Goal: Task Accomplishment & Management: Manage account settings

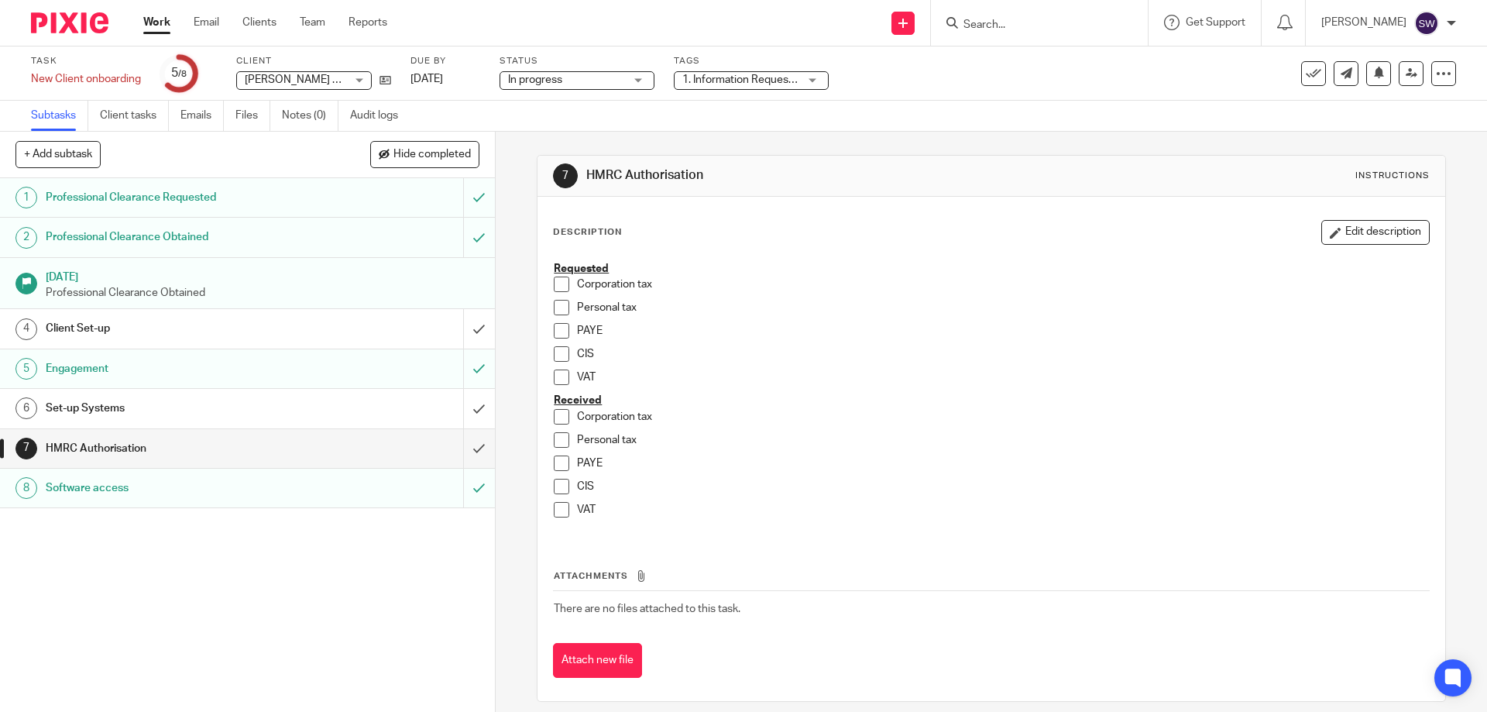
click at [154, 19] on link "Work" at bounding box center [156, 22] width 27 height 15
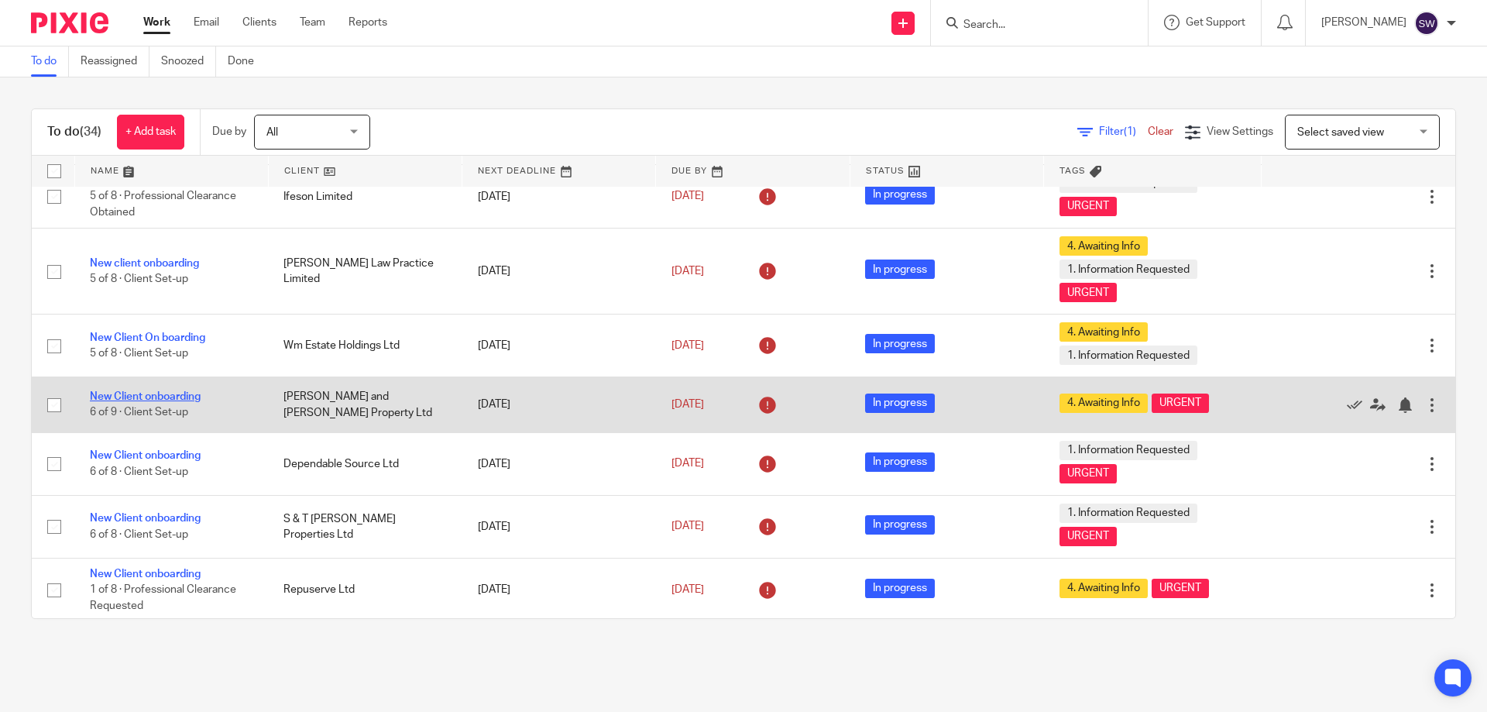
scroll to position [155, 0]
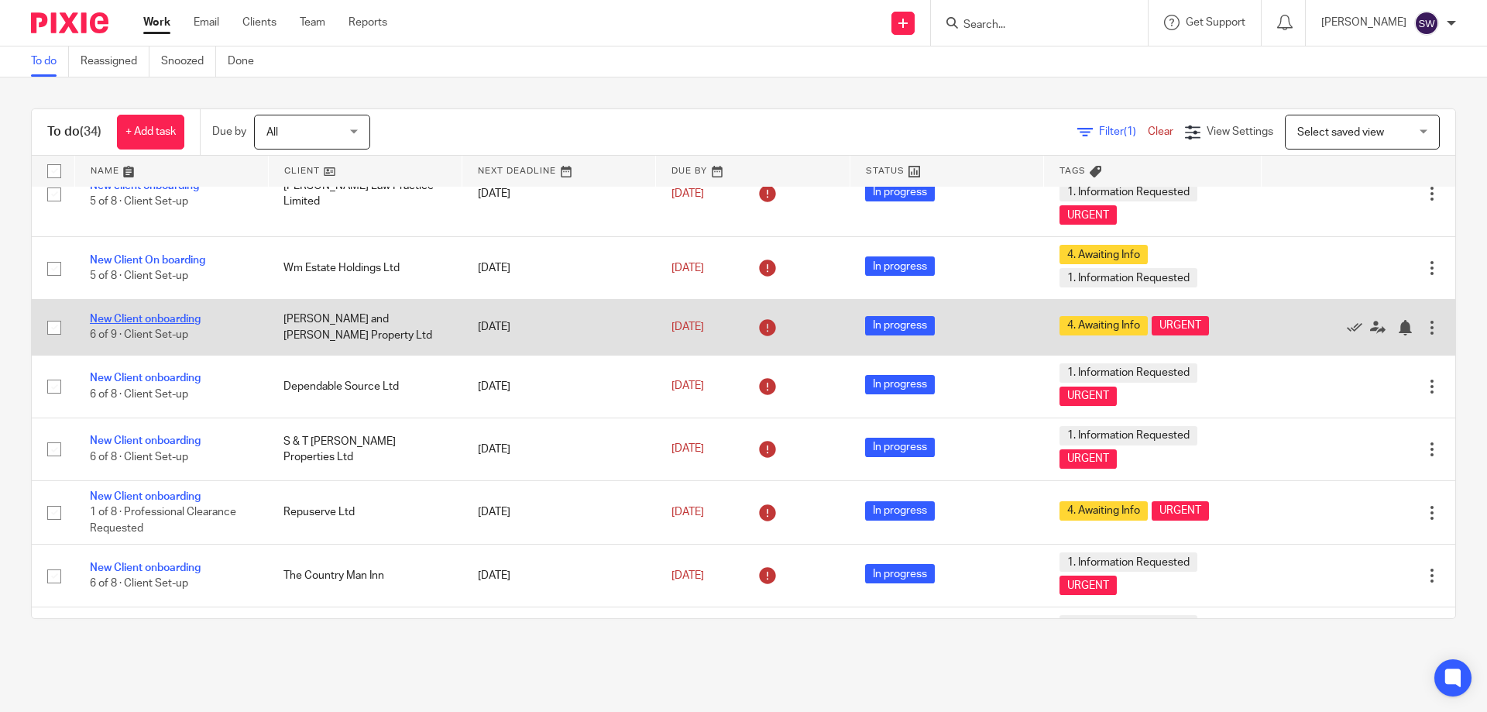
click at [154, 318] on link "New Client onboarding" at bounding box center [145, 319] width 111 height 11
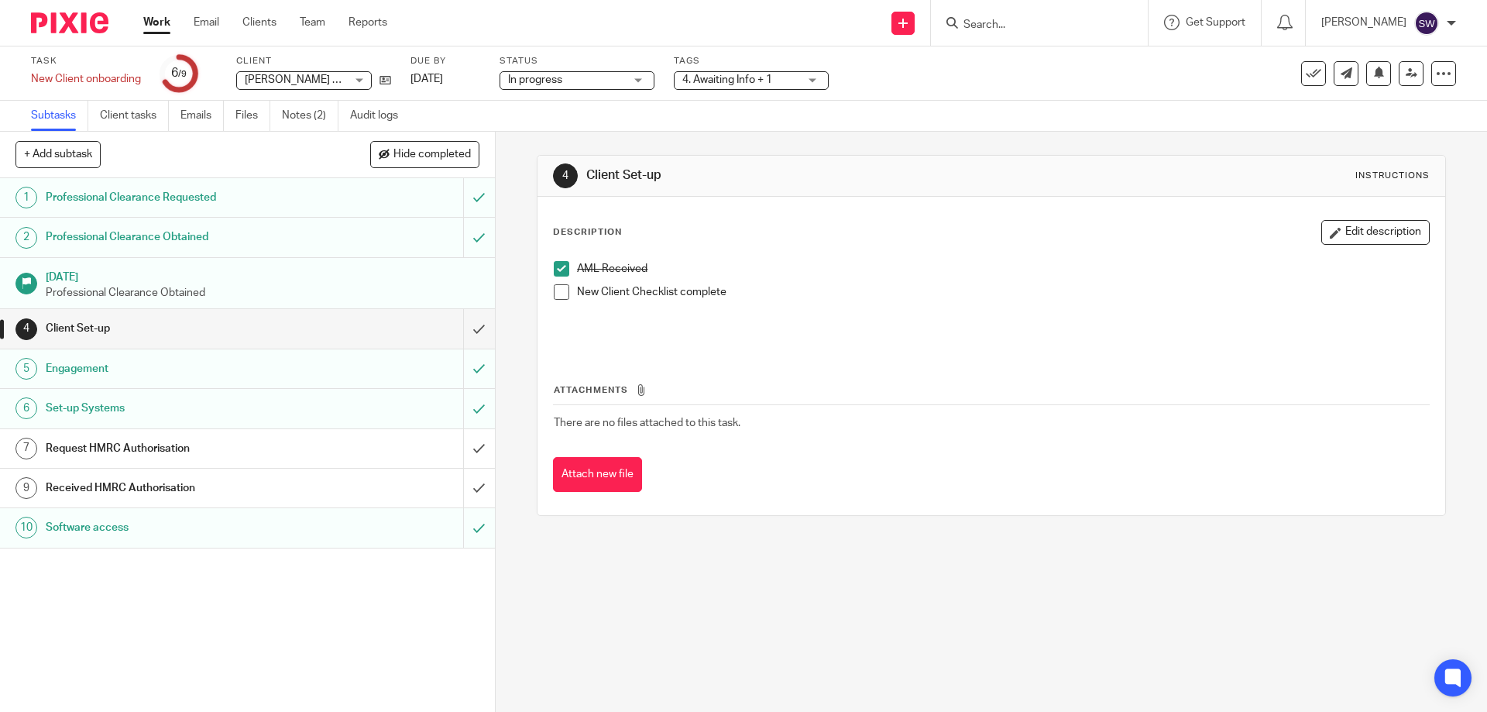
click at [239, 447] on h1 "Request HMRC Authorisation" at bounding box center [180, 448] width 268 height 23
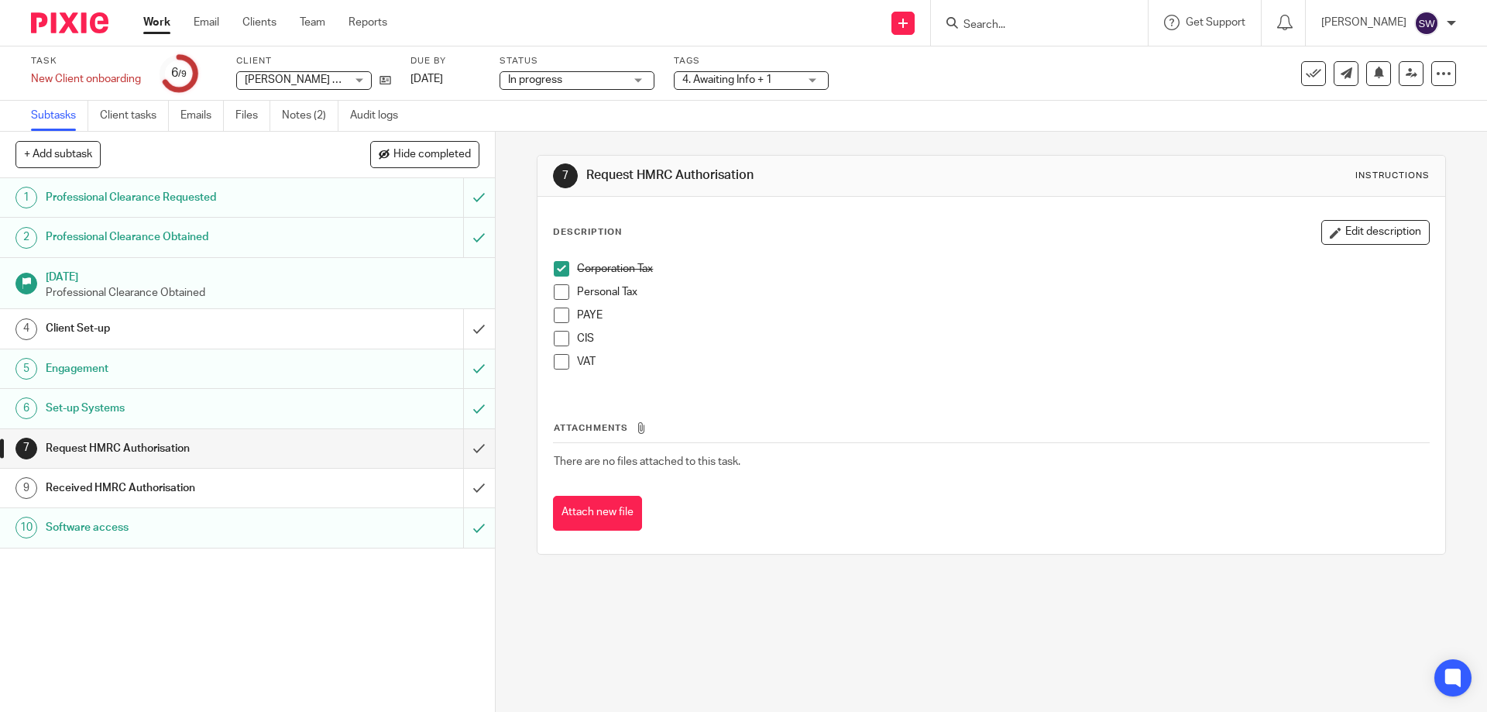
click at [246, 478] on h1 "Received HMRC Authorisation" at bounding box center [180, 487] width 268 height 23
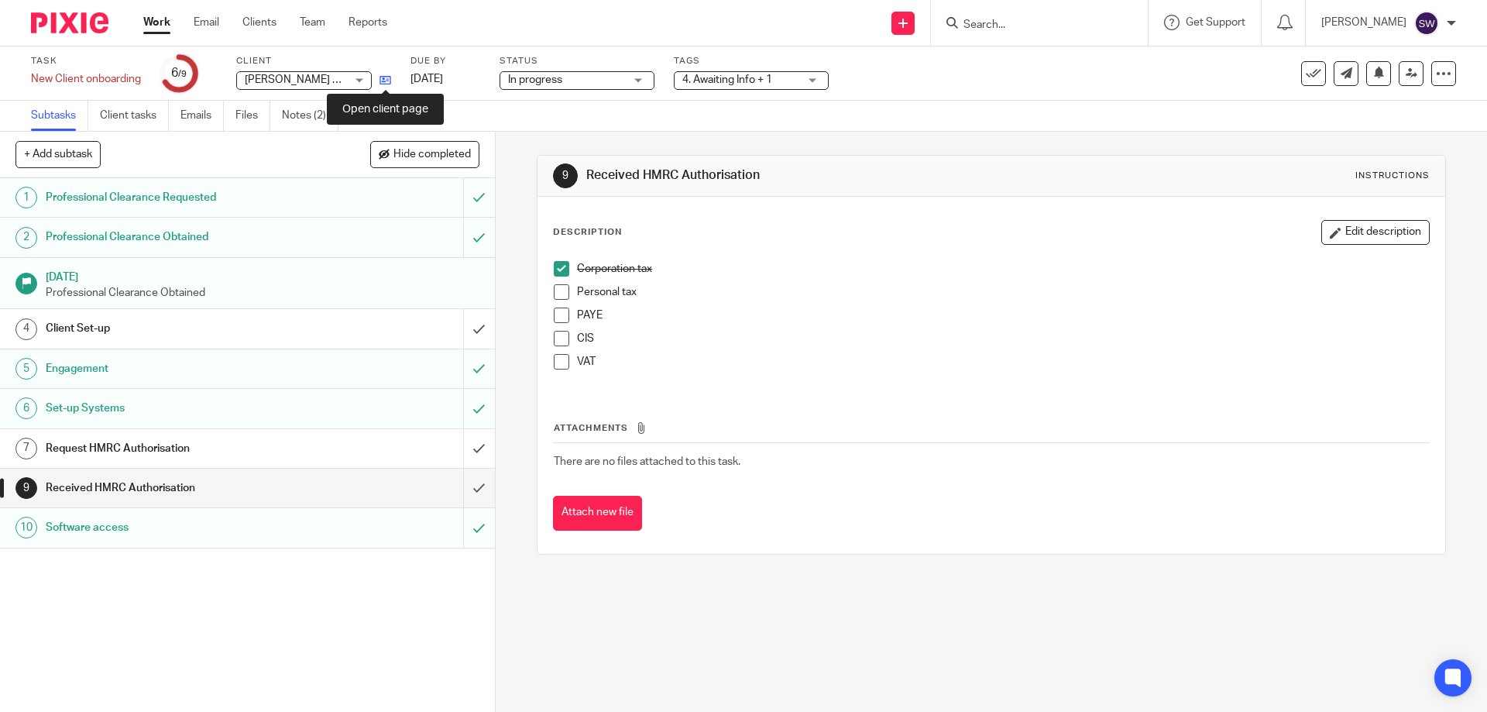
click at [386, 81] on icon at bounding box center [386, 80] width 12 height 12
click at [159, 22] on link "Work" at bounding box center [156, 22] width 27 height 15
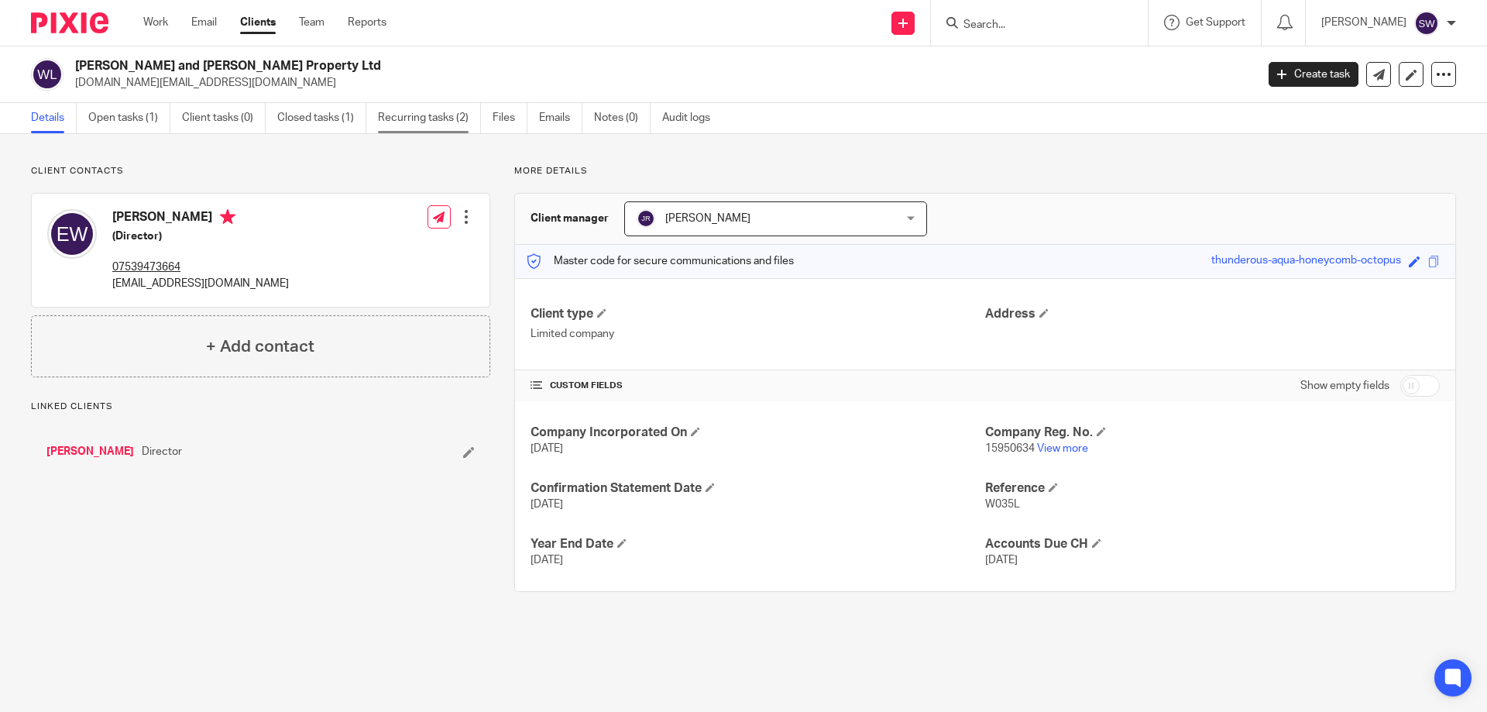
click at [428, 112] on link "Recurring tasks (2)" at bounding box center [429, 118] width 103 height 30
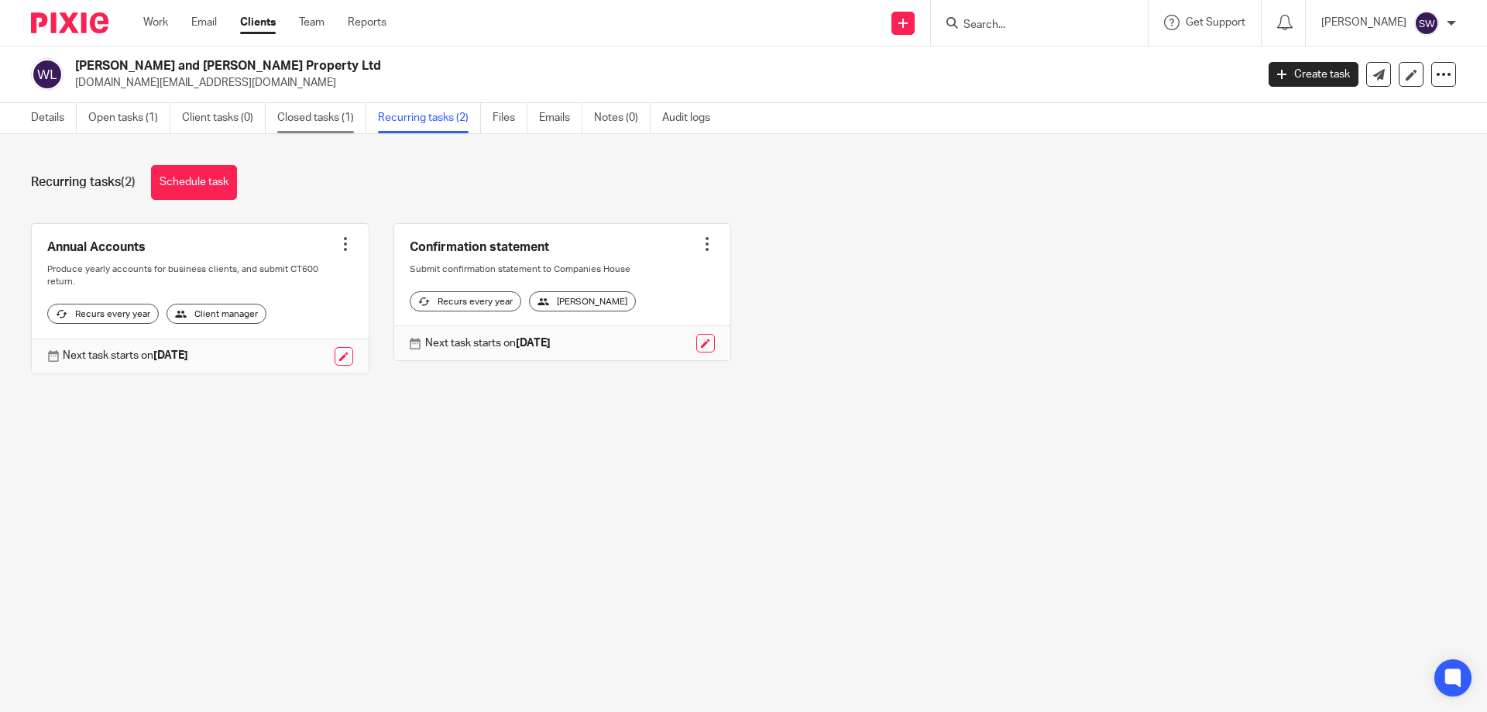
click at [325, 119] on link "Closed tasks (1)" at bounding box center [321, 118] width 89 height 30
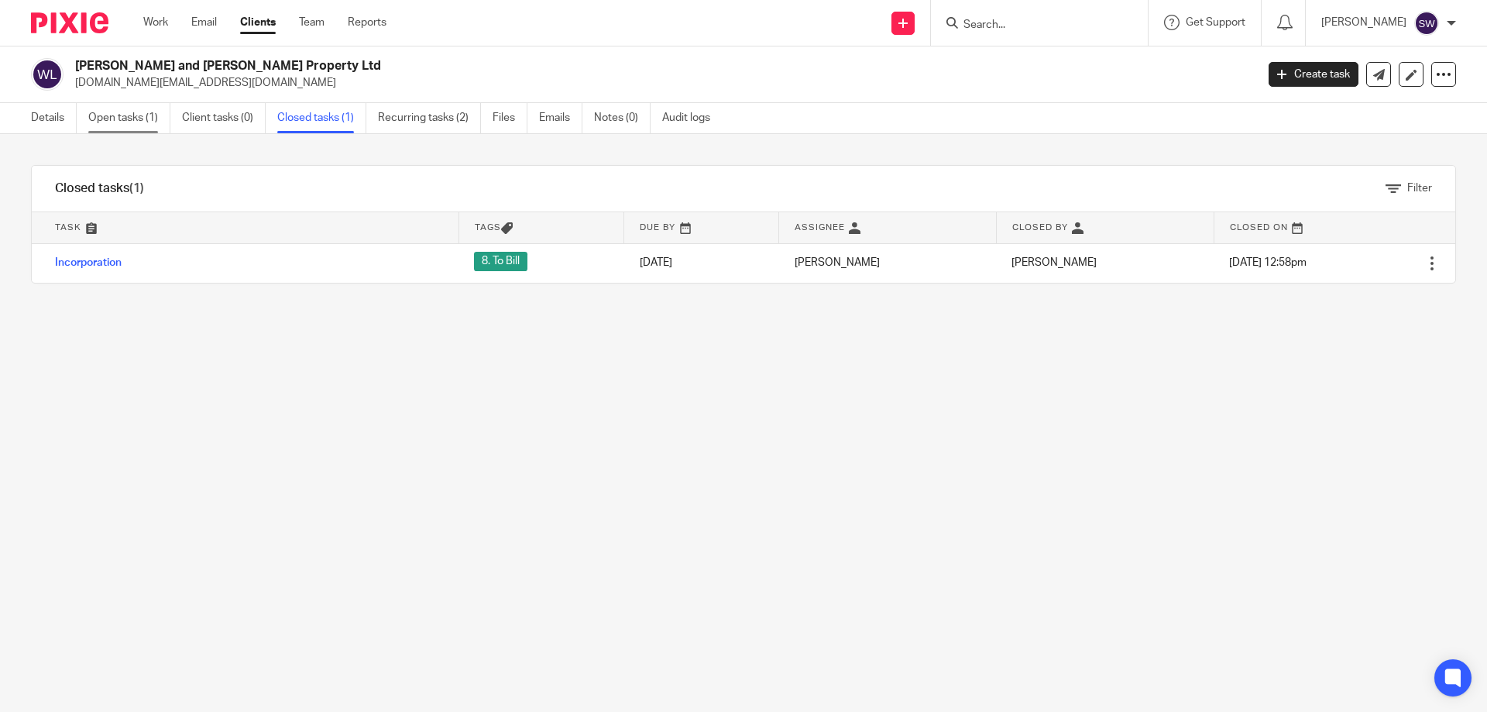
click at [149, 111] on link "Open tasks (1)" at bounding box center [129, 118] width 82 height 30
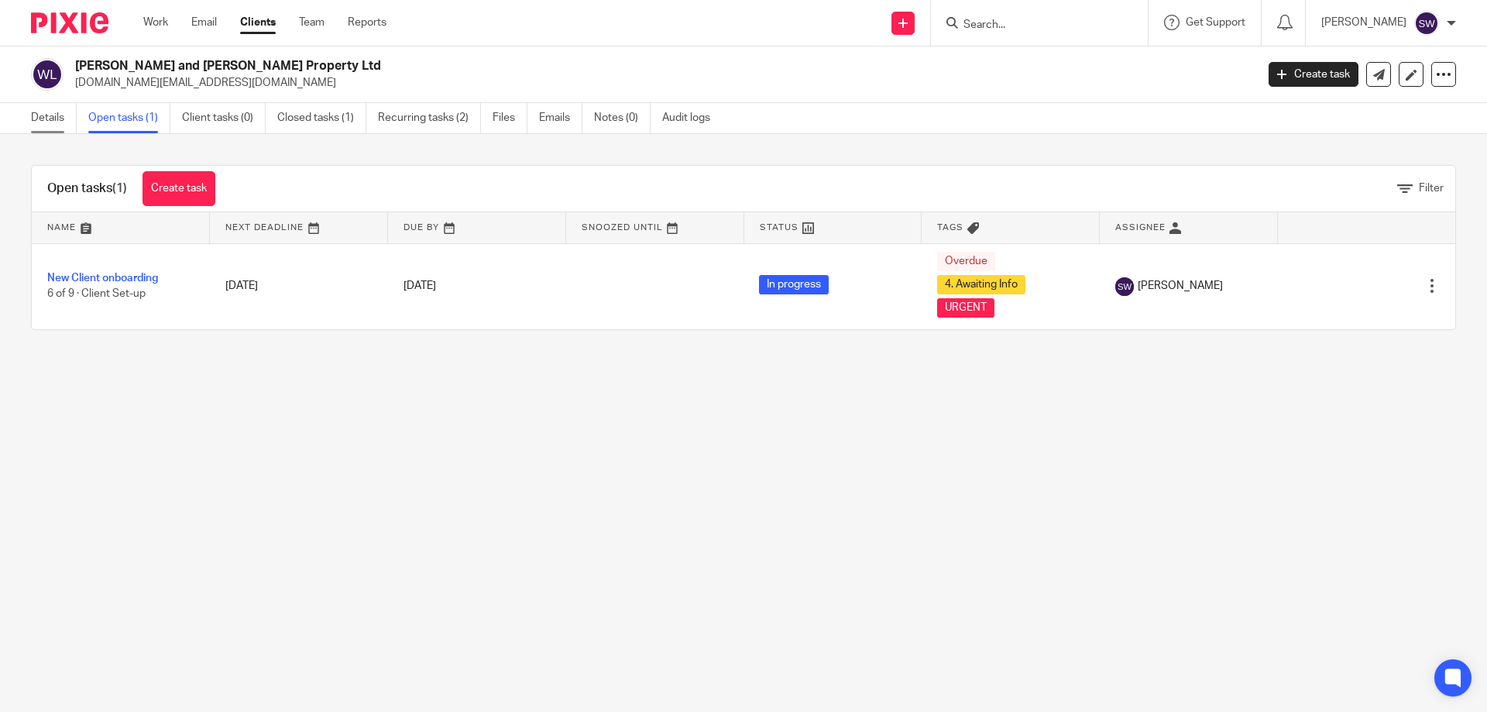
click at [59, 111] on link "Details" at bounding box center [54, 118] width 46 height 30
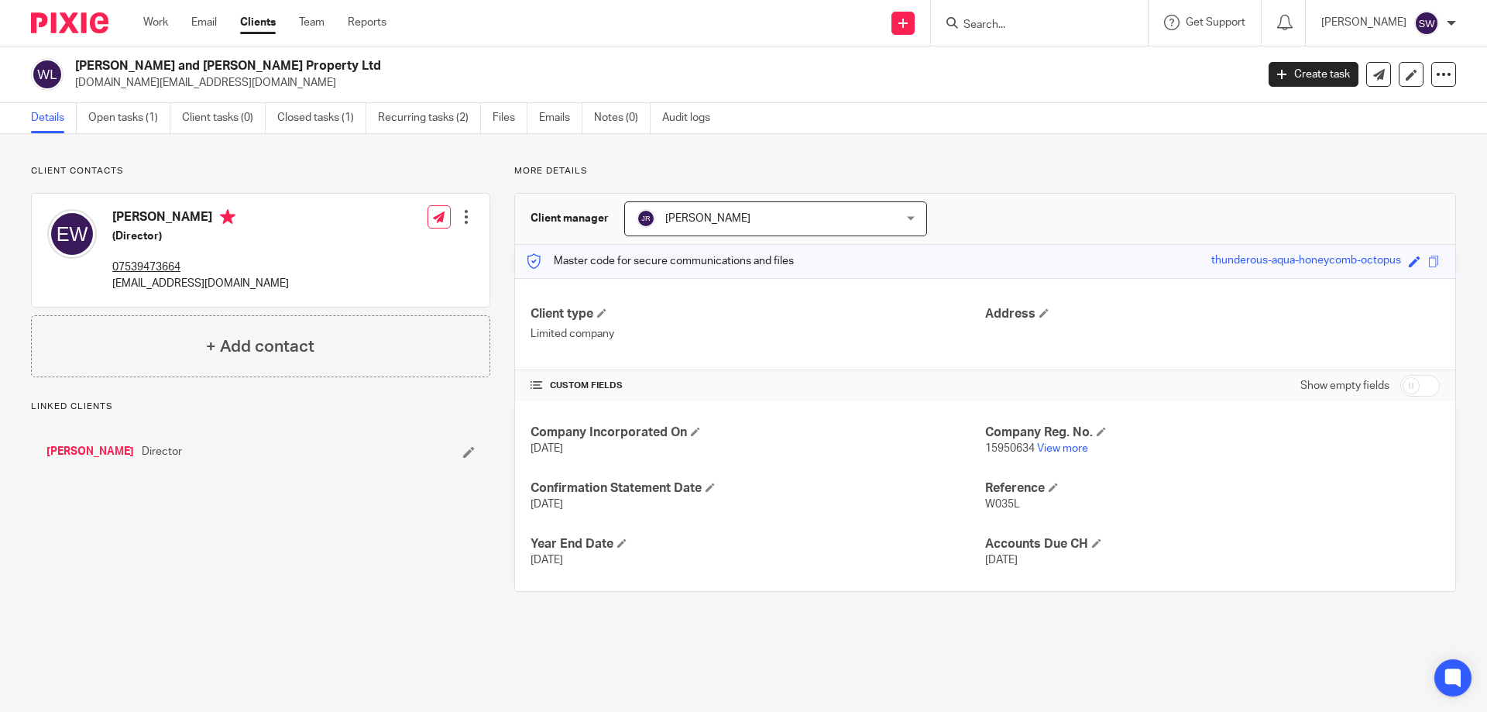
click at [303, 256] on div "[PERSON_NAME] (Director) 07539473664 [EMAIL_ADDRESS][DOMAIN_NAME] Edit contact …" at bounding box center [261, 250] width 458 height 113
click at [266, 243] on div "[PERSON_NAME] (Director) 07539473664 [EMAIL_ADDRESS][DOMAIN_NAME] Edit contact …" at bounding box center [261, 250] width 458 height 113
click at [94, 455] on link "[PERSON_NAME]" at bounding box center [90, 451] width 88 height 15
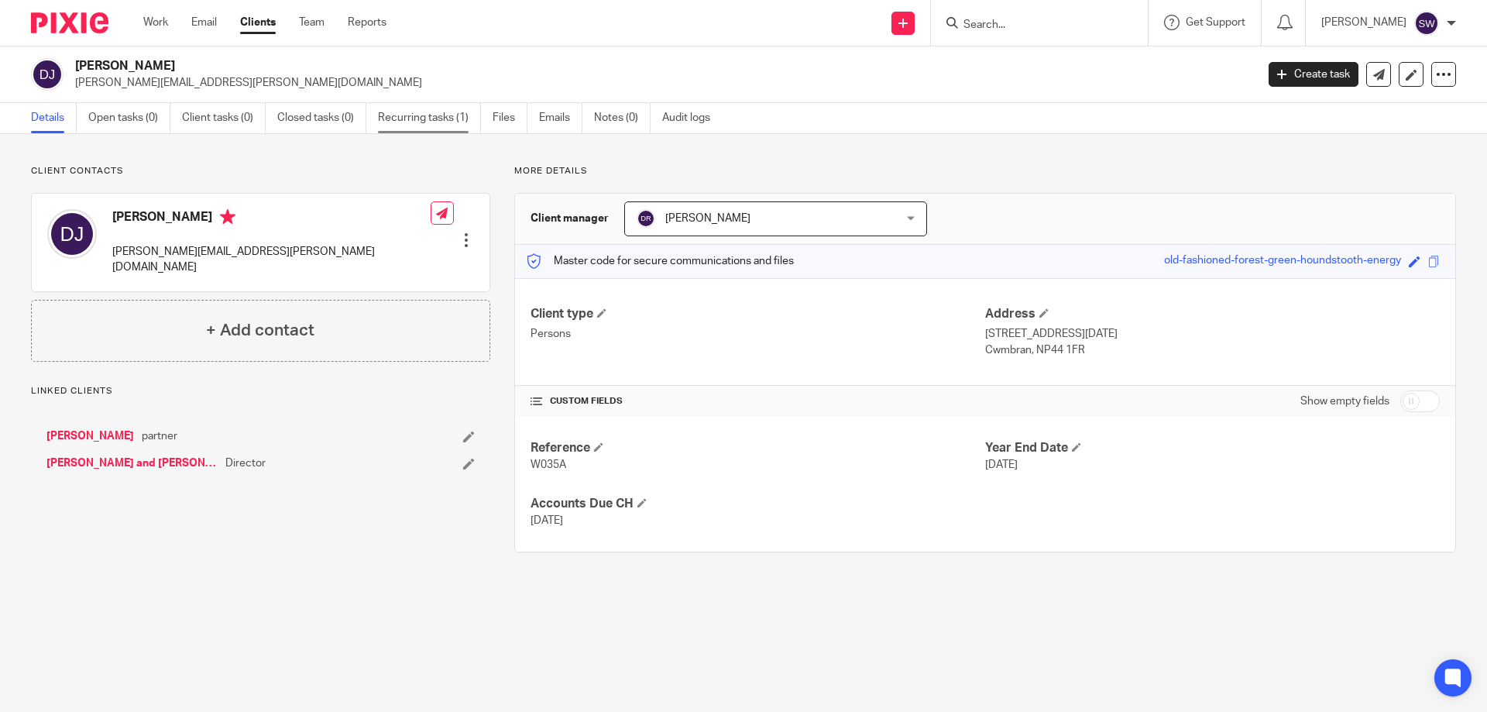
click at [403, 115] on link "Recurring tasks (1)" at bounding box center [429, 118] width 103 height 30
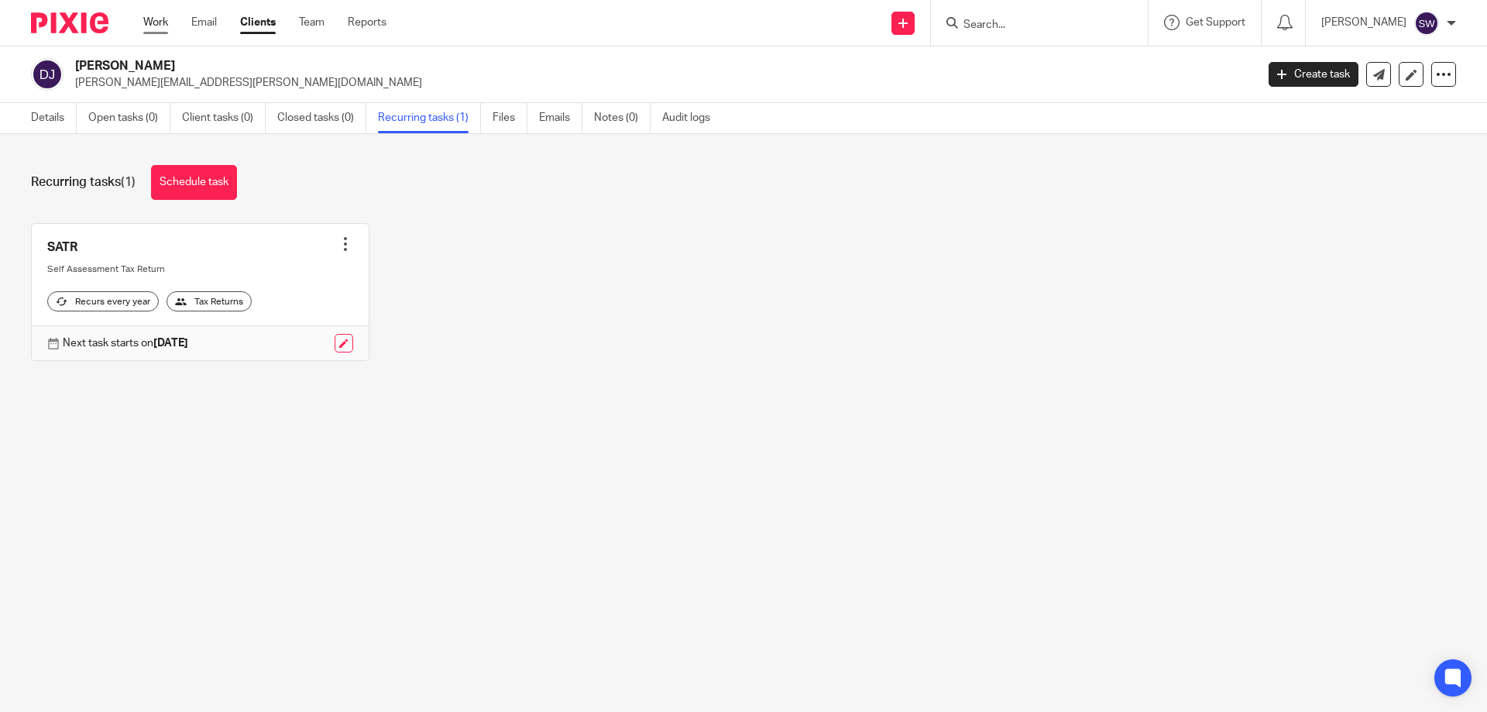
click at [161, 23] on link "Work" at bounding box center [155, 22] width 25 height 15
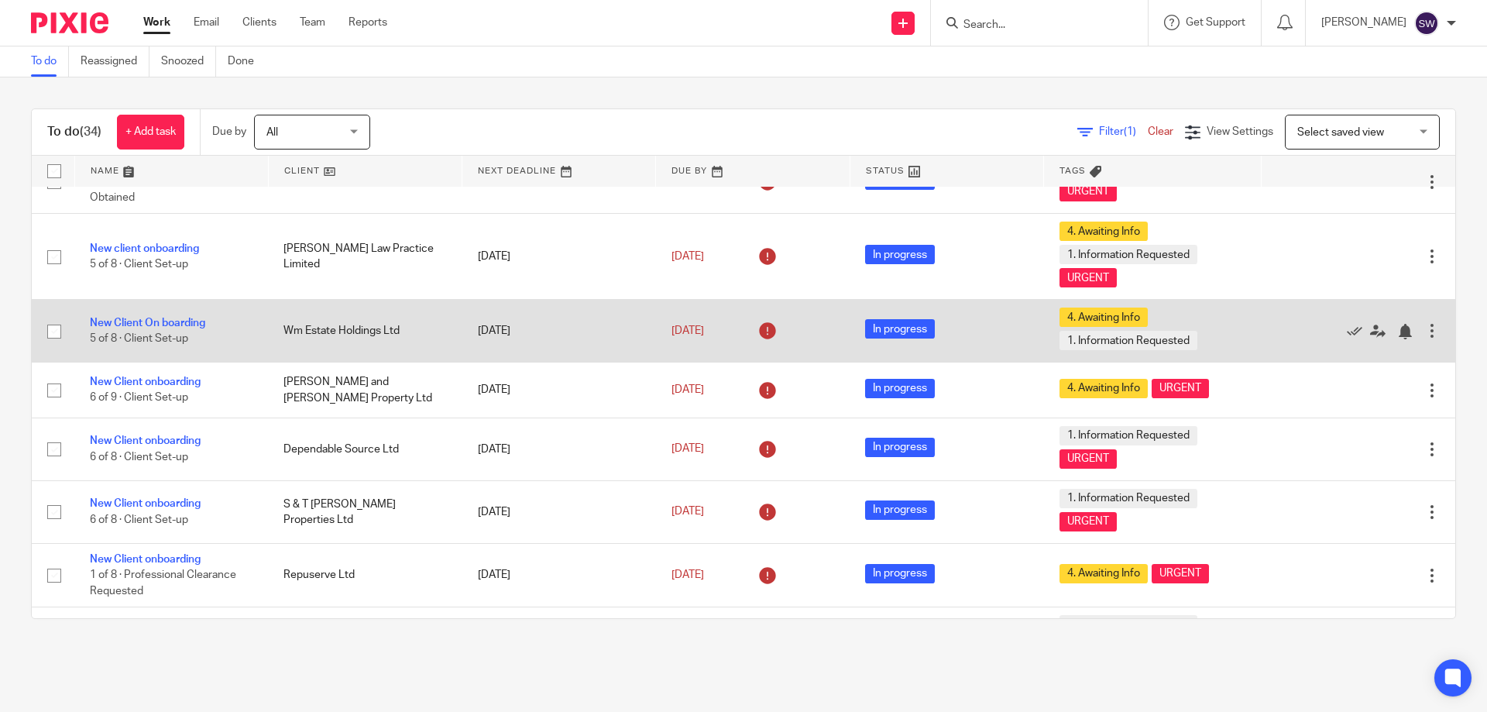
scroll to position [77, 0]
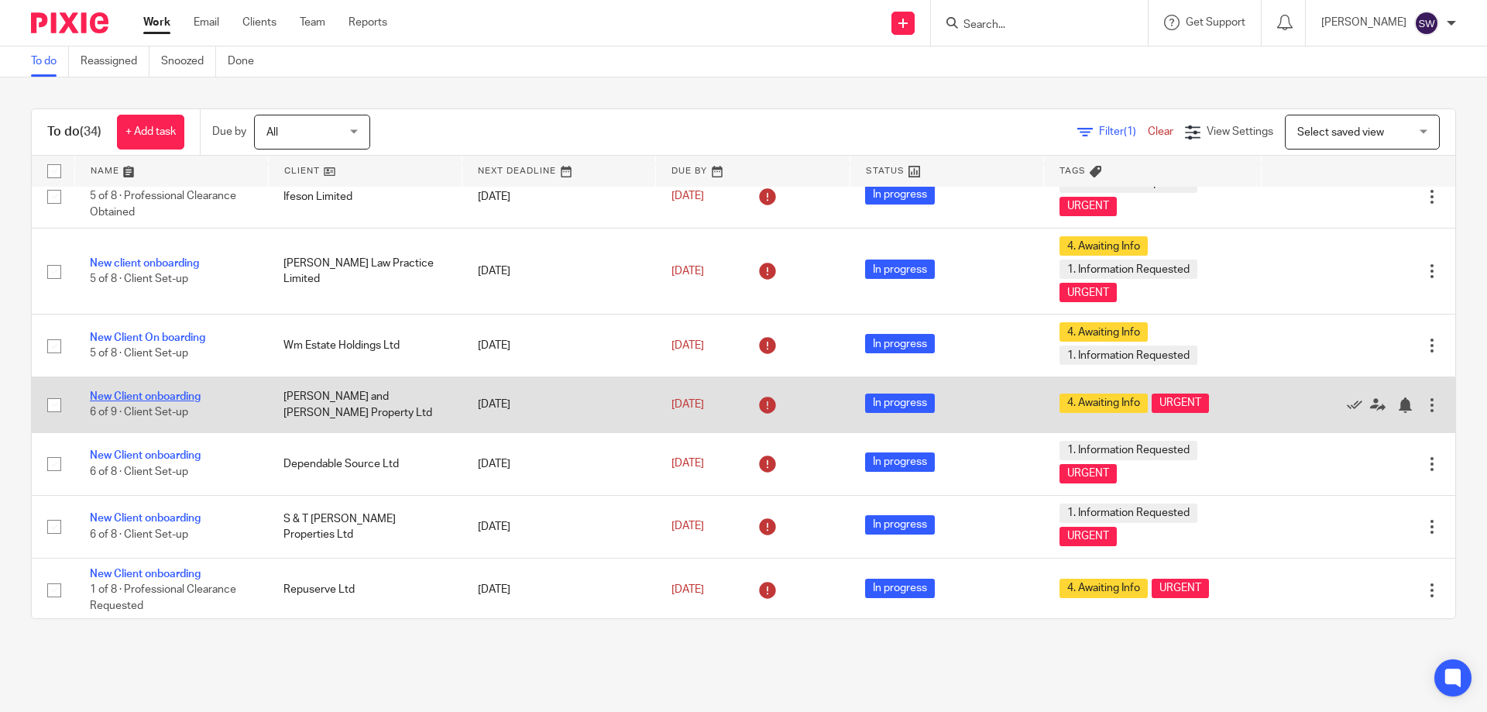
click at [168, 393] on link "New Client onboarding" at bounding box center [145, 396] width 111 height 11
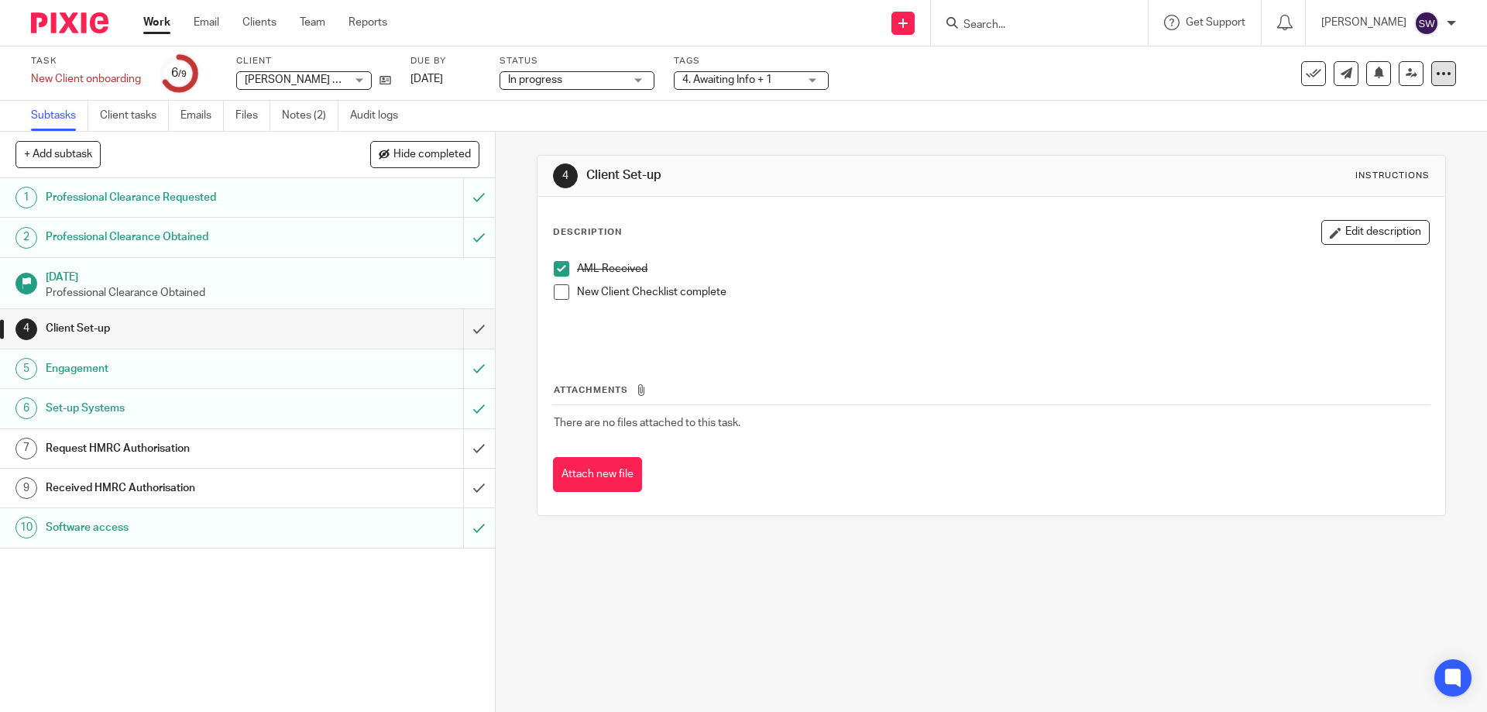
click at [1436, 77] on icon at bounding box center [1443, 73] width 15 height 15
click at [1411, 136] on link "Advanced task editor" at bounding box center [1384, 135] width 102 height 11
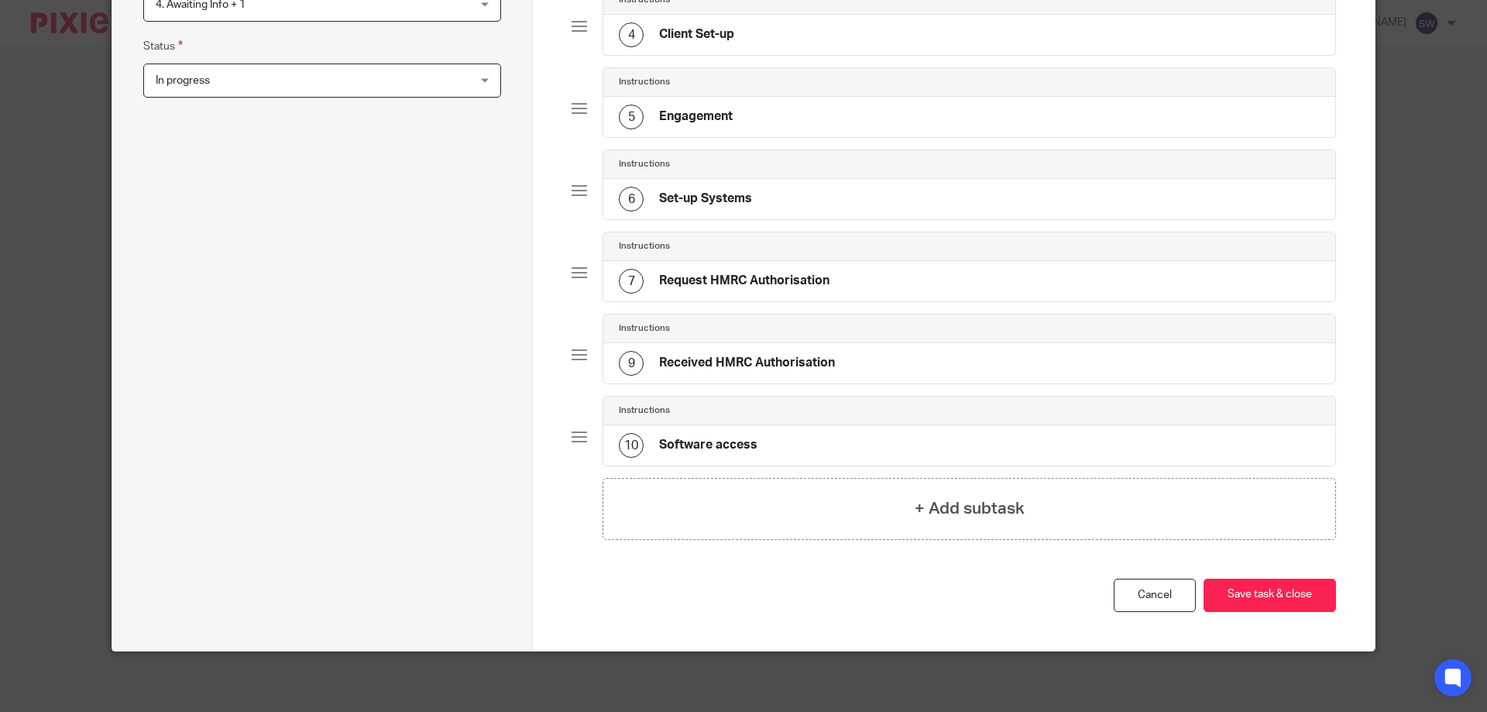
scroll to position [431, 0]
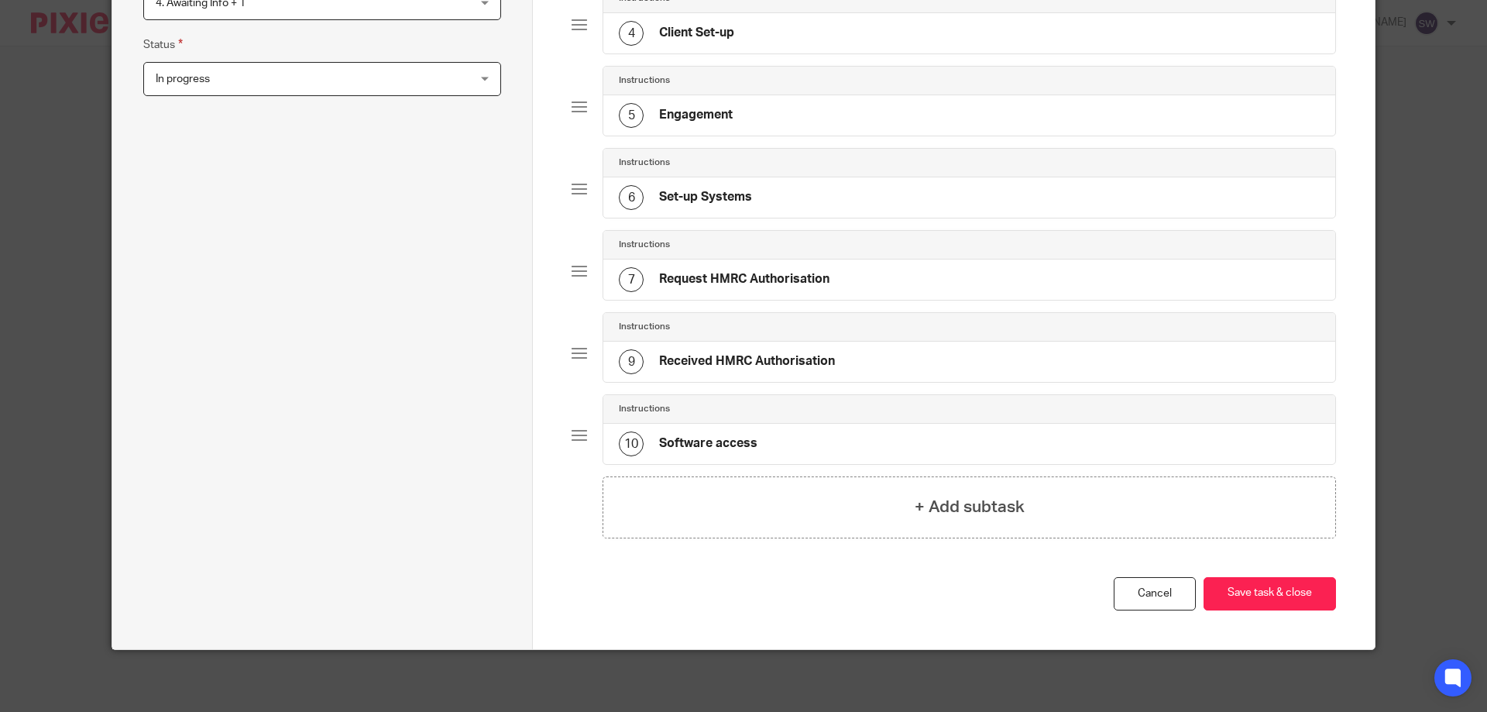
drag, startPoint x: 734, startPoint y: 347, endPoint x: 649, endPoint y: 328, distance: 87.4
click at [649, 328] on h4 "Instructions" at bounding box center [644, 327] width 51 height 12
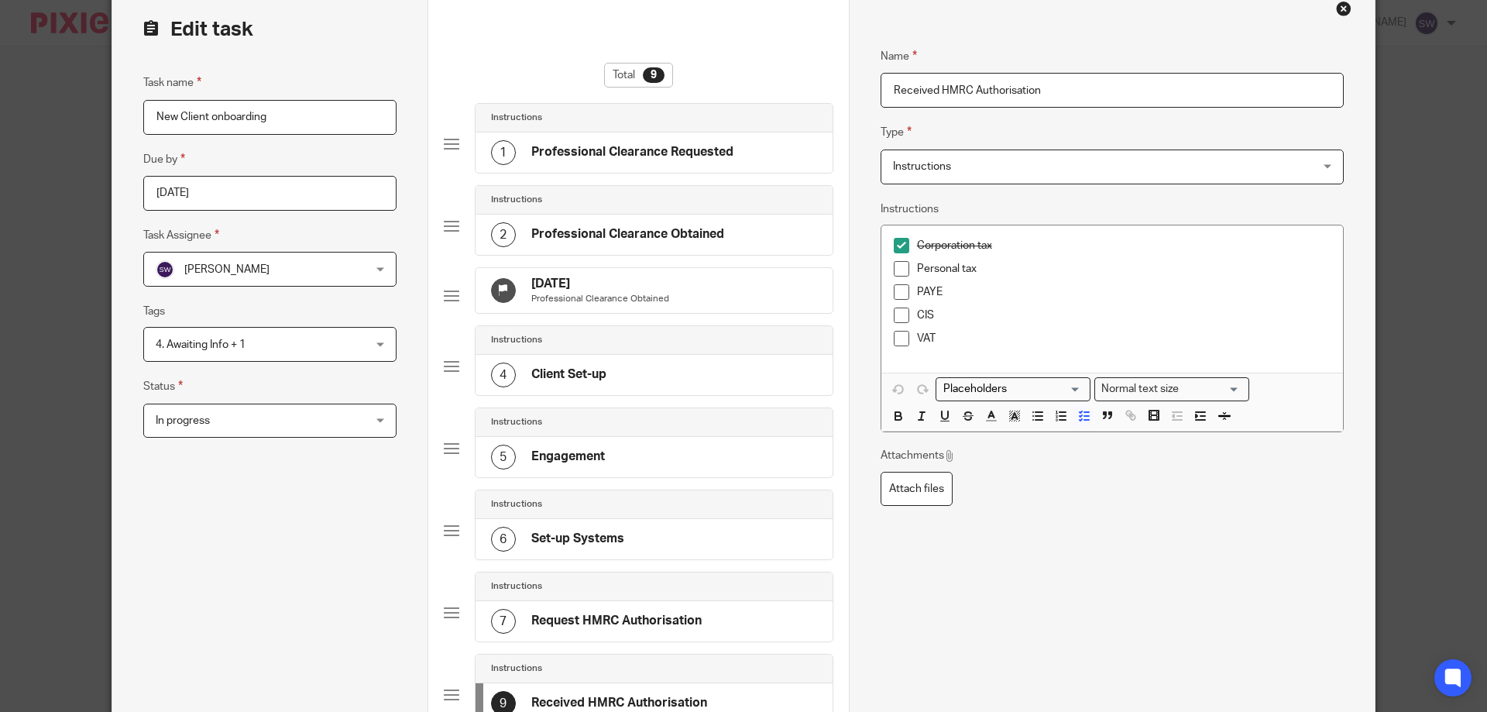
scroll to position [0, 0]
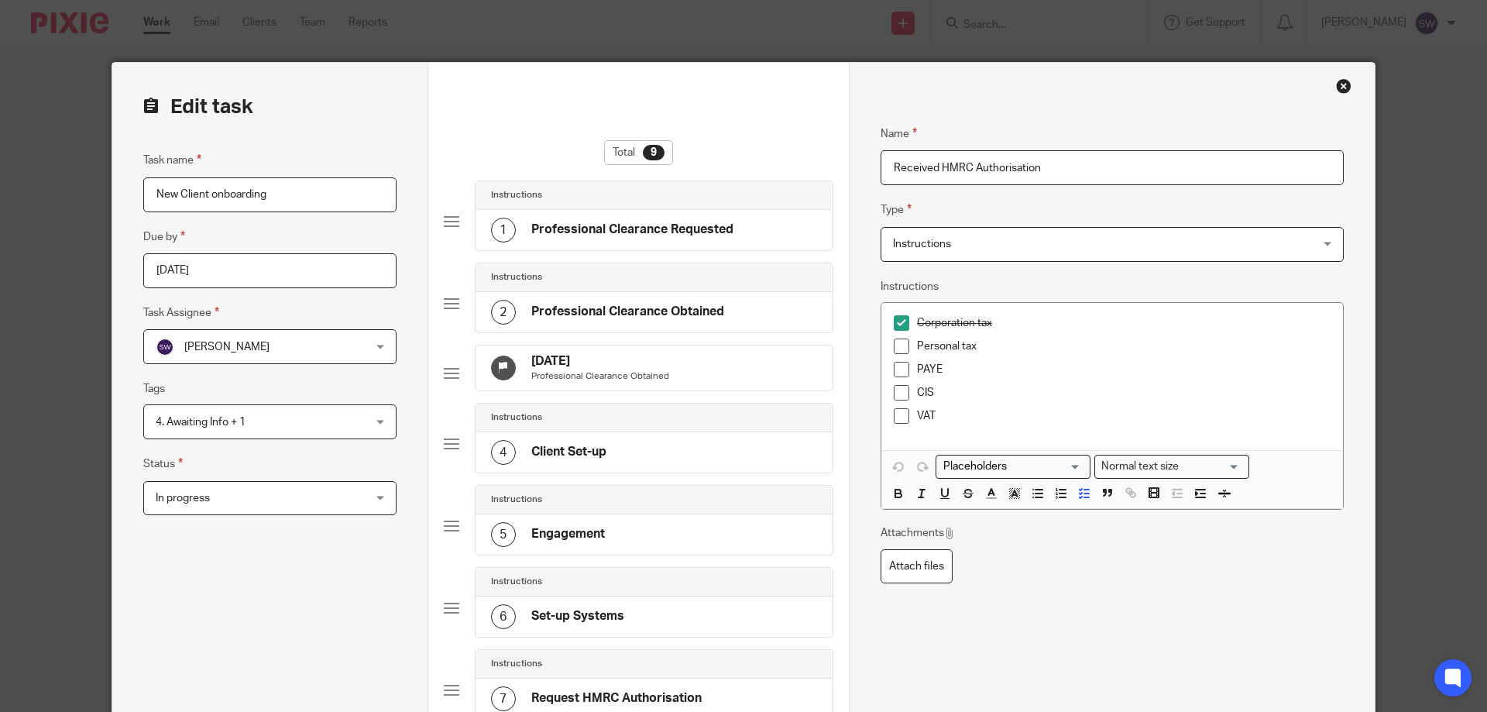
click at [1339, 83] on div "Close this dialog window" at bounding box center [1343, 85] width 15 height 15
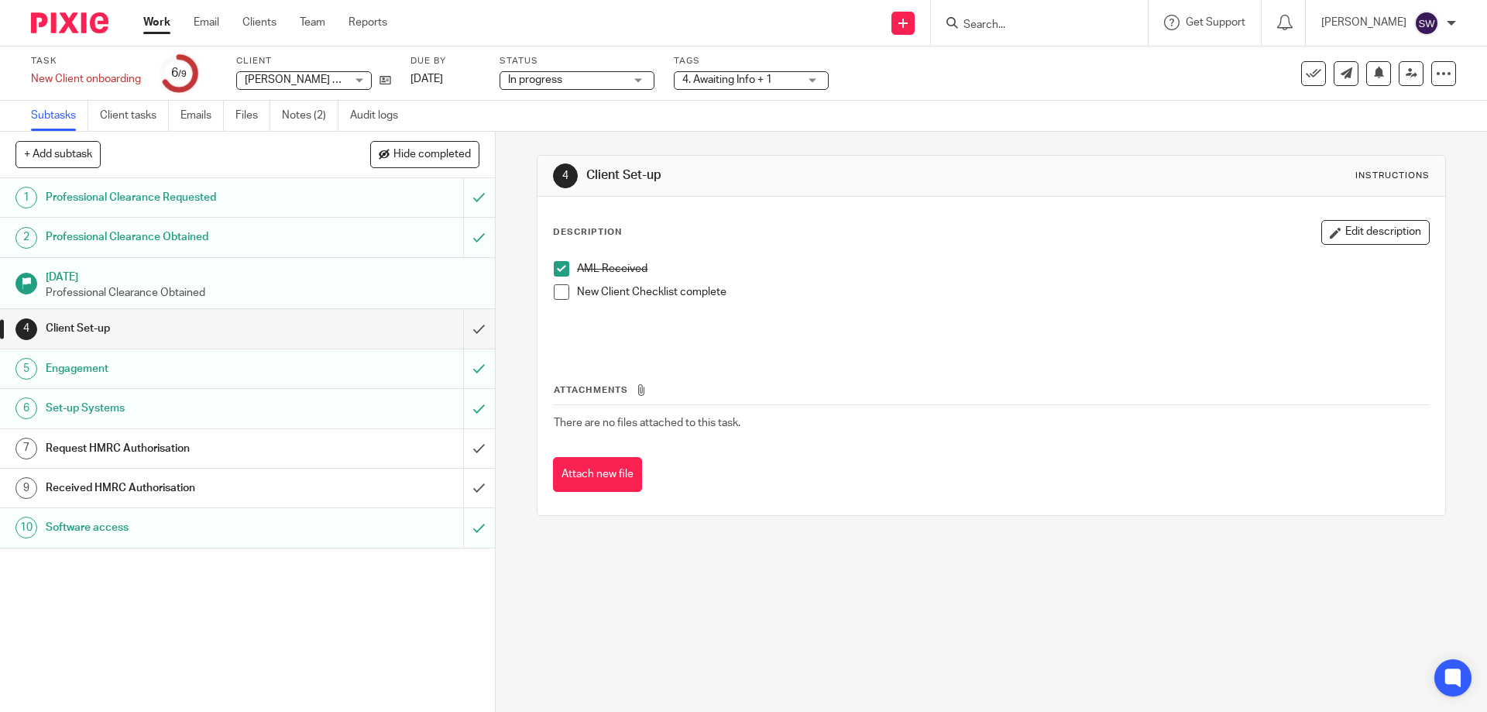
drag, startPoint x: 49, startPoint y: 448, endPoint x: 240, endPoint y: 445, distance: 191.3
click at [240, 445] on h1 "Request HMRC Authorisation" at bounding box center [180, 448] width 268 height 23
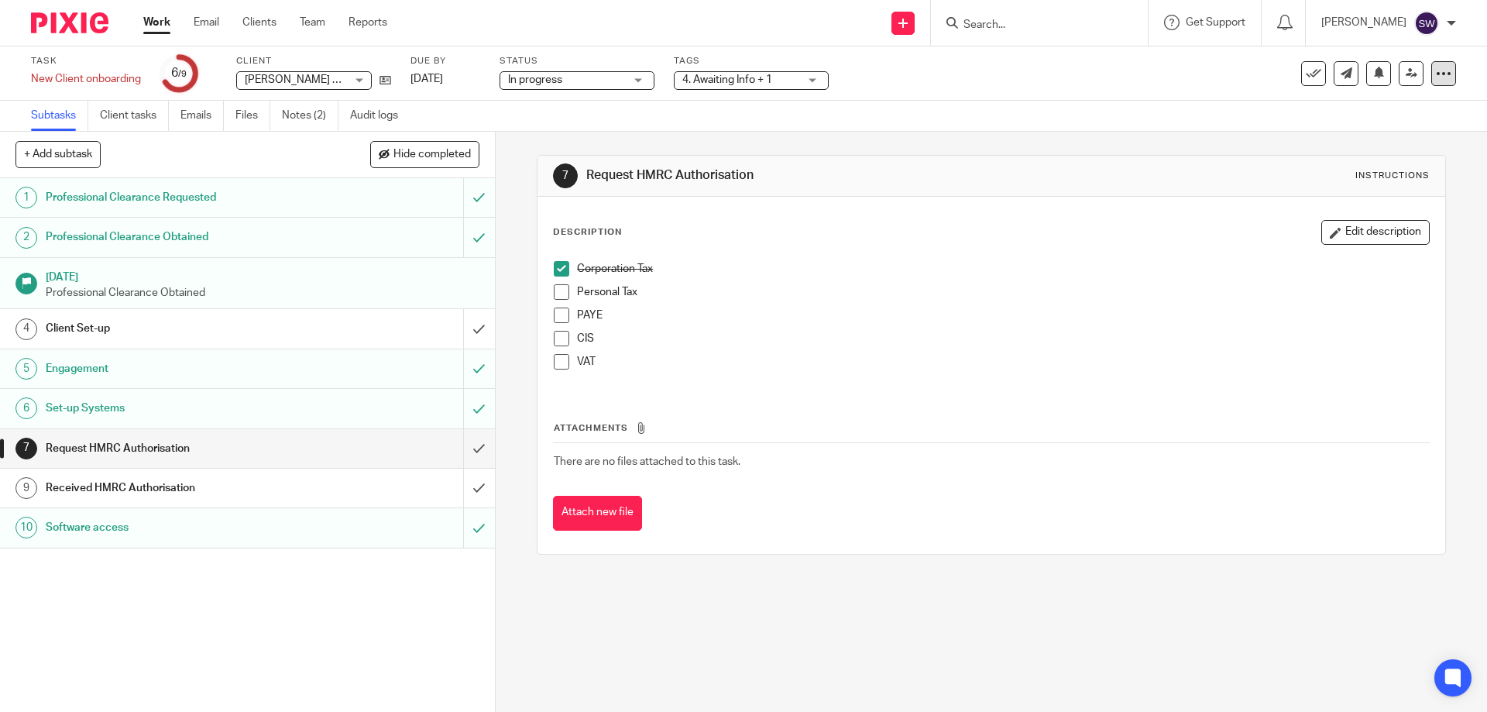
click at [1439, 77] on icon at bounding box center [1443, 73] width 15 height 15
click at [1394, 139] on link "Advanced task editor" at bounding box center [1384, 135] width 102 height 11
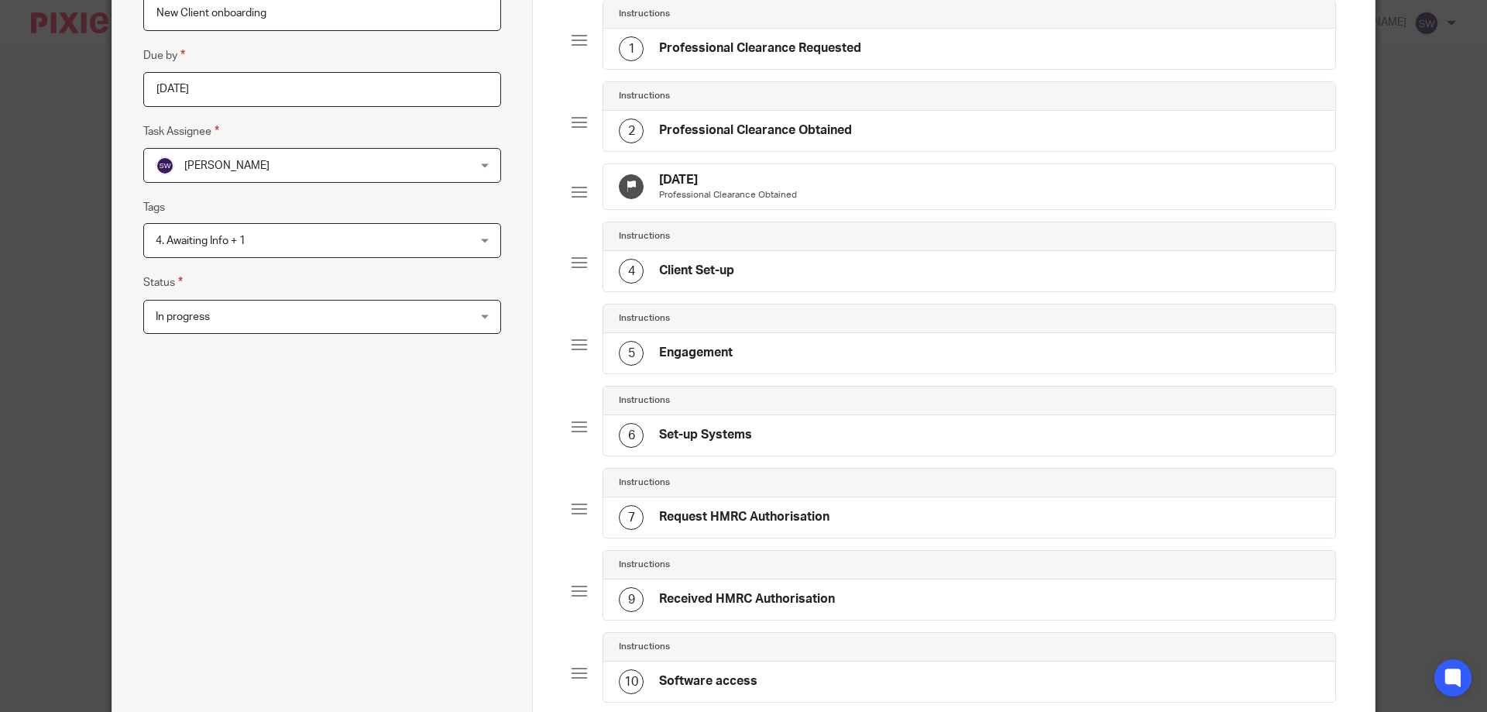
scroll to position [310, 0]
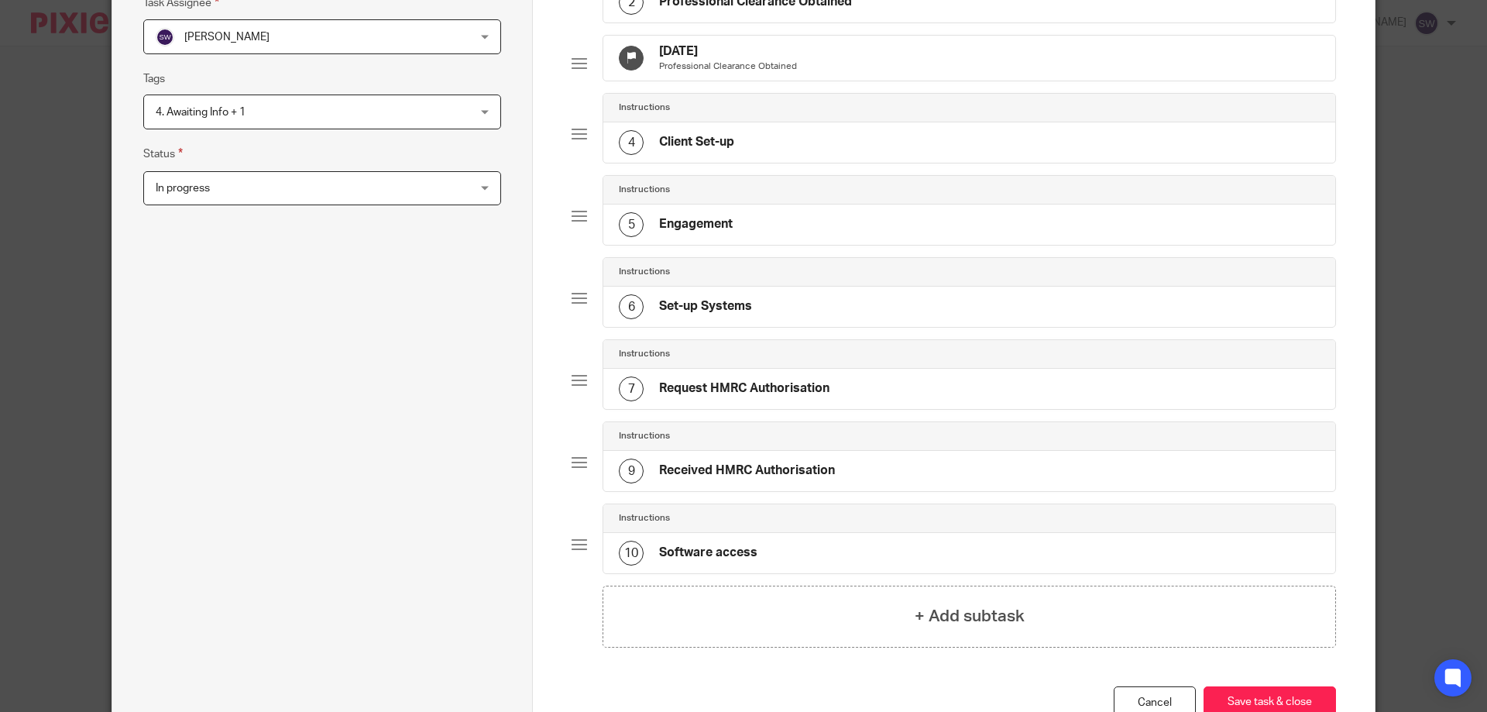
drag, startPoint x: 679, startPoint y: 360, endPoint x: 580, endPoint y: 397, distance: 105.9
click at [580, 388] on div at bounding box center [579, 380] width 15 height 15
click at [574, 388] on div at bounding box center [579, 380] width 15 height 15
click at [575, 388] on div at bounding box center [579, 380] width 15 height 15
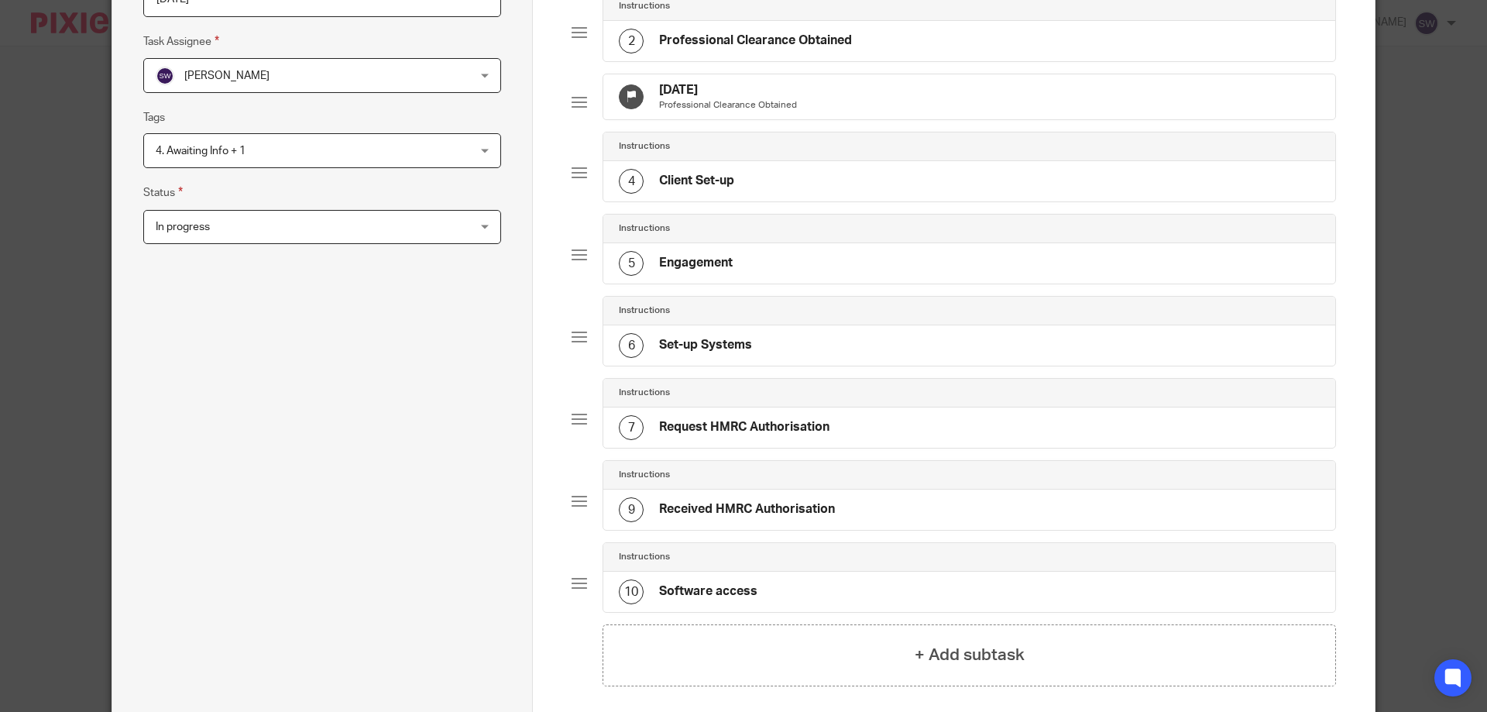
scroll to position [354, 0]
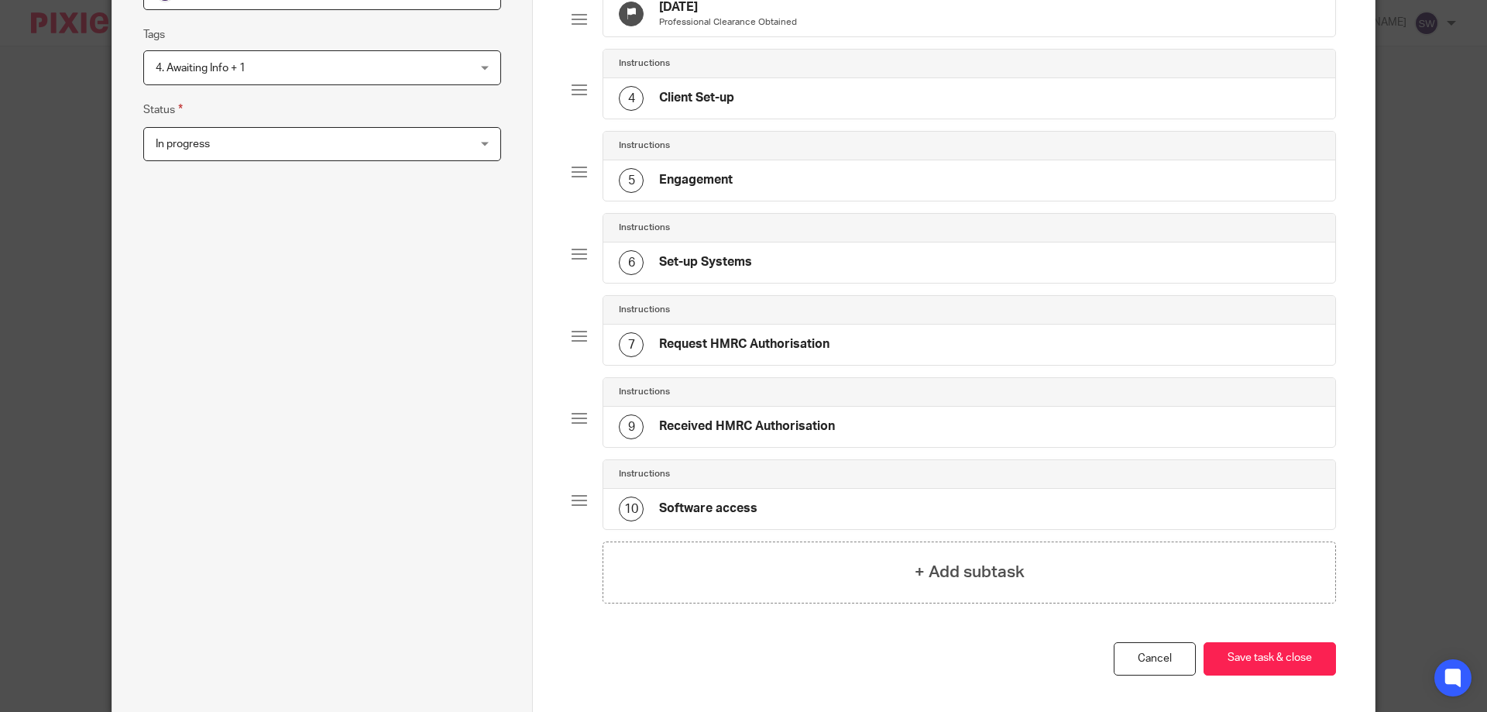
click at [578, 426] on div at bounding box center [579, 418] width 15 height 15
drag, startPoint x: 578, startPoint y: 428, endPoint x: 557, endPoint y: 400, distance: 34.9
click at [557, 400] on div "Total 9 Instructions 1 Professional Clearance Requested Instructions 2 Professi…" at bounding box center [954, 211] width 842 height 1005
click at [696, 433] on h4 "Received HMRC Authorisation" at bounding box center [747, 426] width 176 height 16
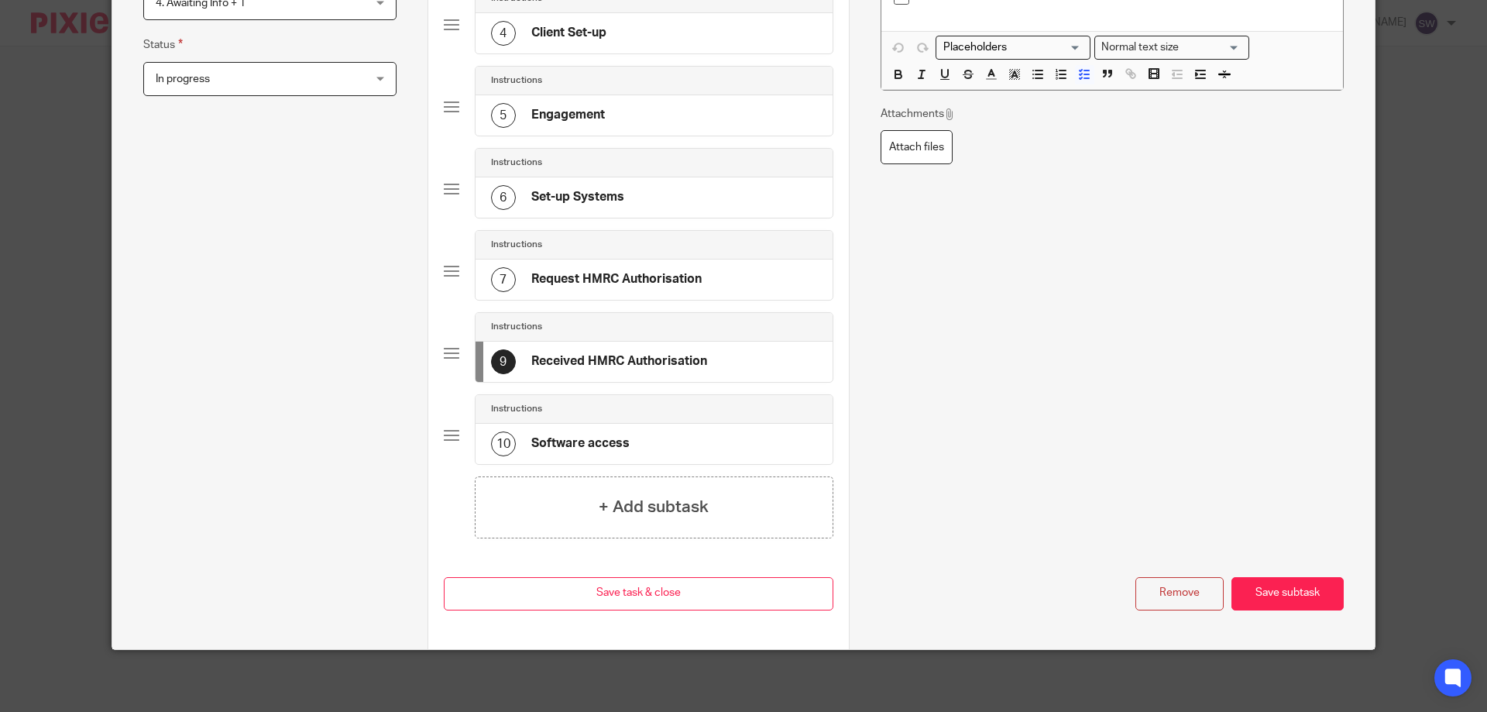
scroll to position [431, 0]
click at [1183, 583] on button "Remove" at bounding box center [1179, 593] width 88 height 33
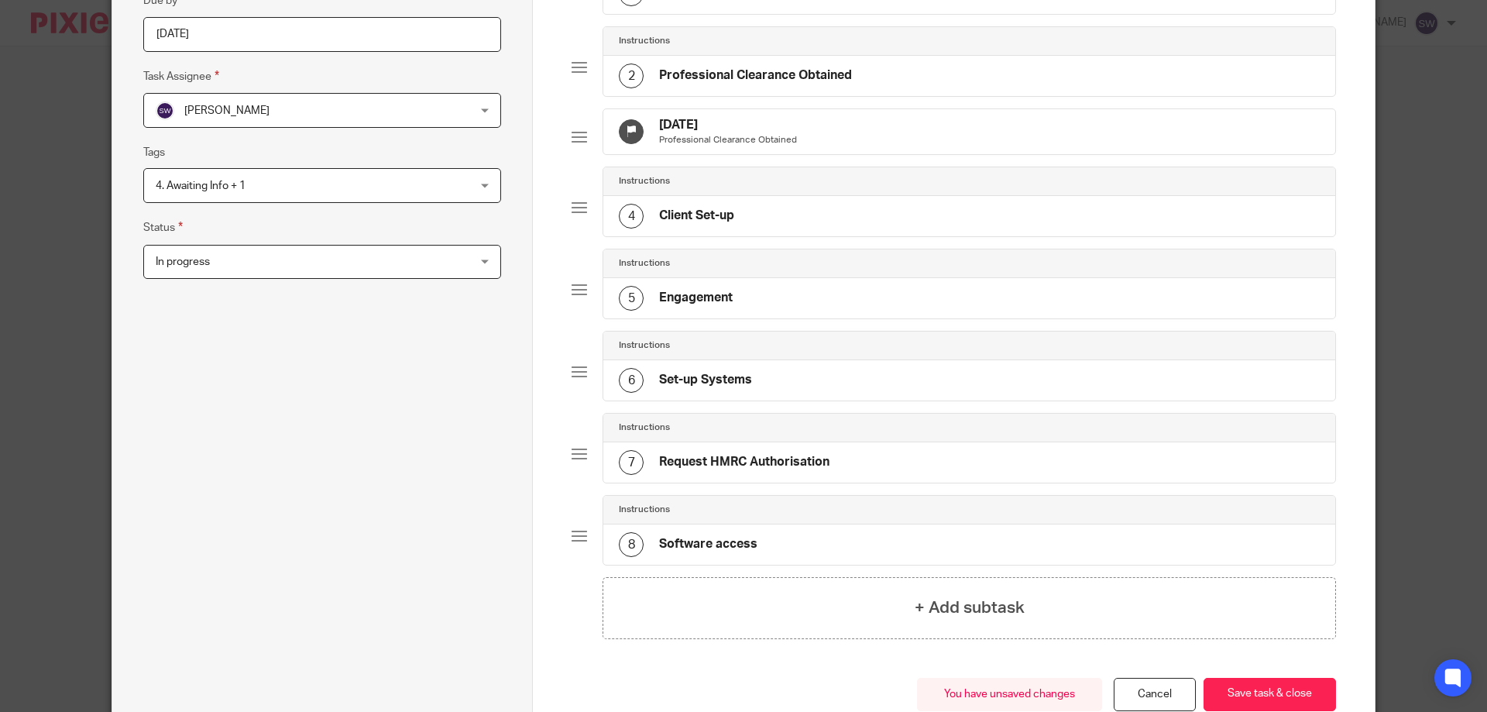
scroll to position [272, 0]
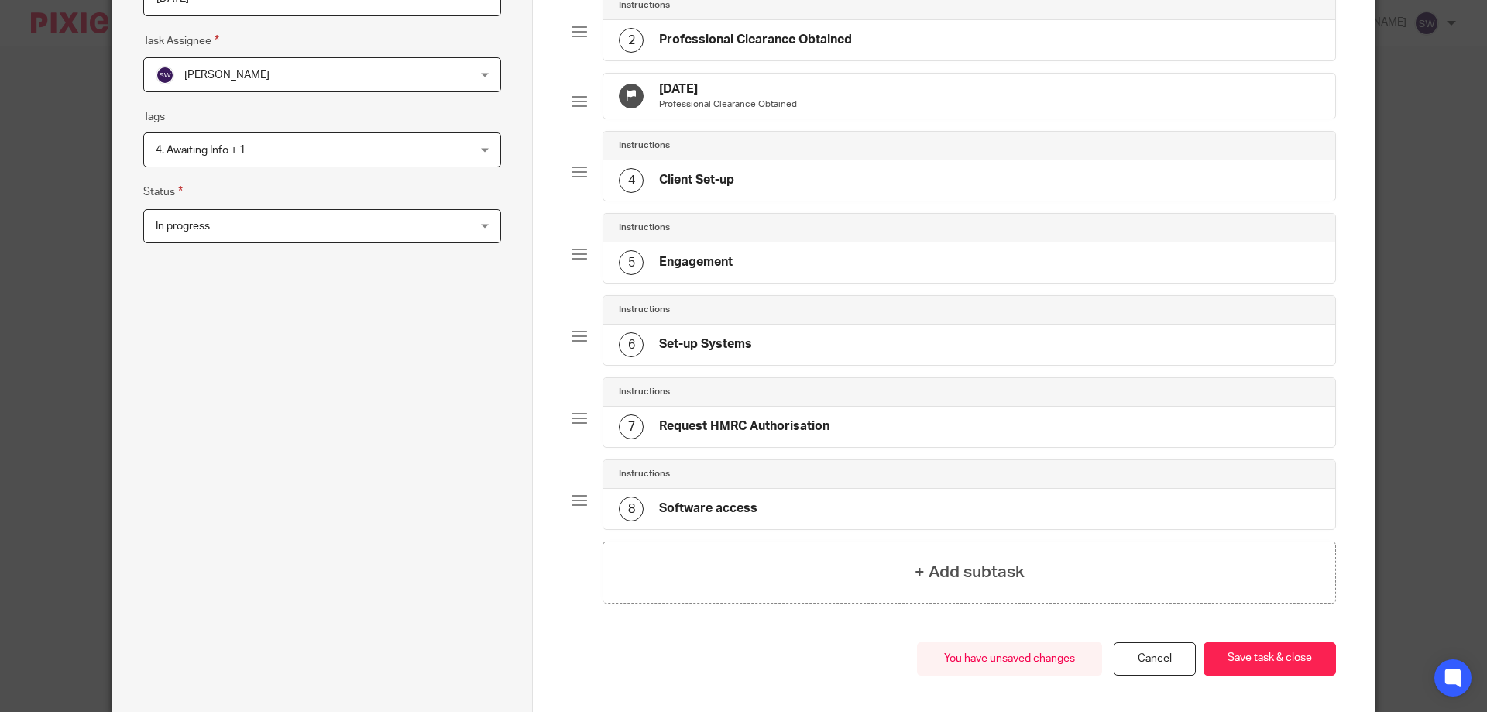
click at [679, 435] on h4 "Request HMRC Authorisation" at bounding box center [744, 426] width 170 height 16
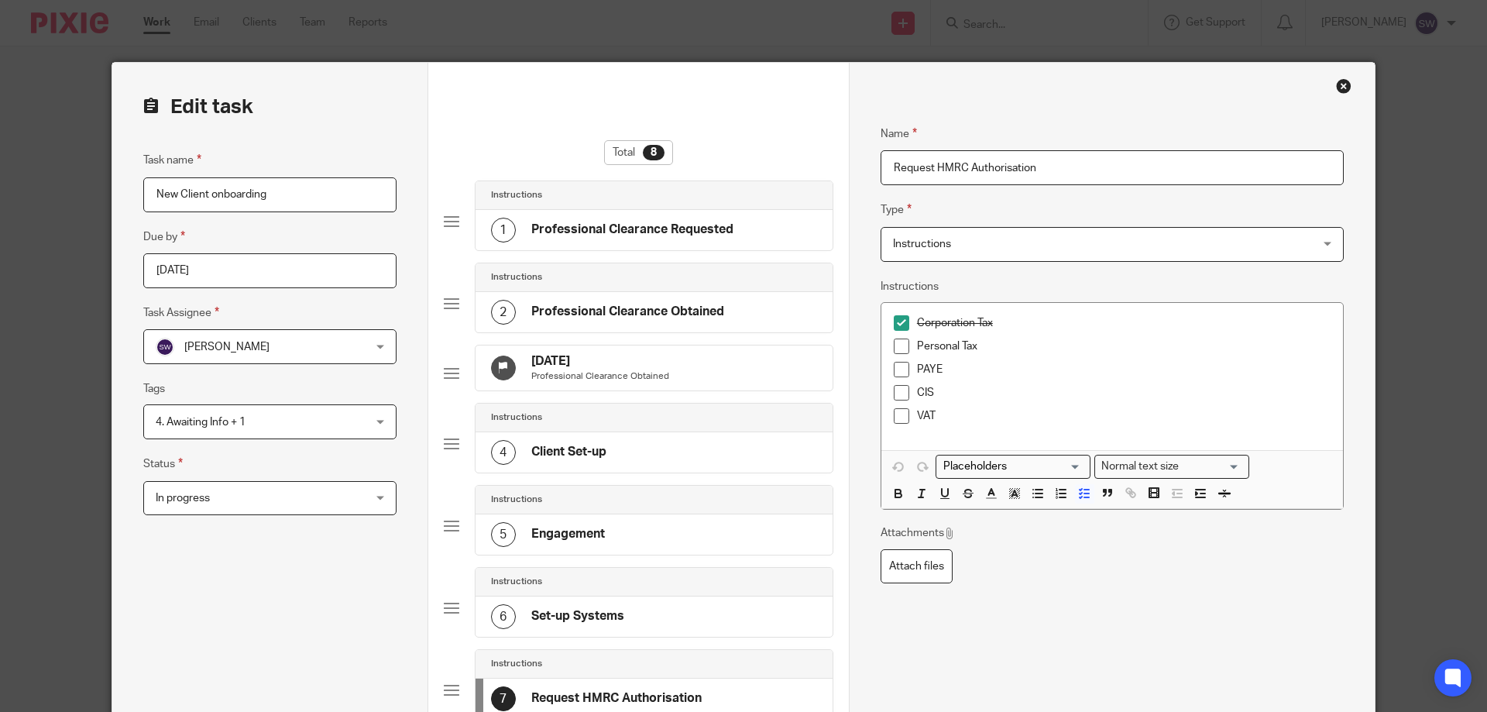
click at [933, 171] on input "Request HMRC Authorisation" at bounding box center [1112, 167] width 463 height 35
type input "HMRC Authorisation"
click at [910, 318] on li "Corporation Tax" at bounding box center [1112, 326] width 437 height 23
click at [894, 324] on span at bounding box center [901, 322] width 15 height 15
drag, startPoint x: 911, startPoint y: 319, endPoint x: 956, endPoint y: 413, distance: 103.9
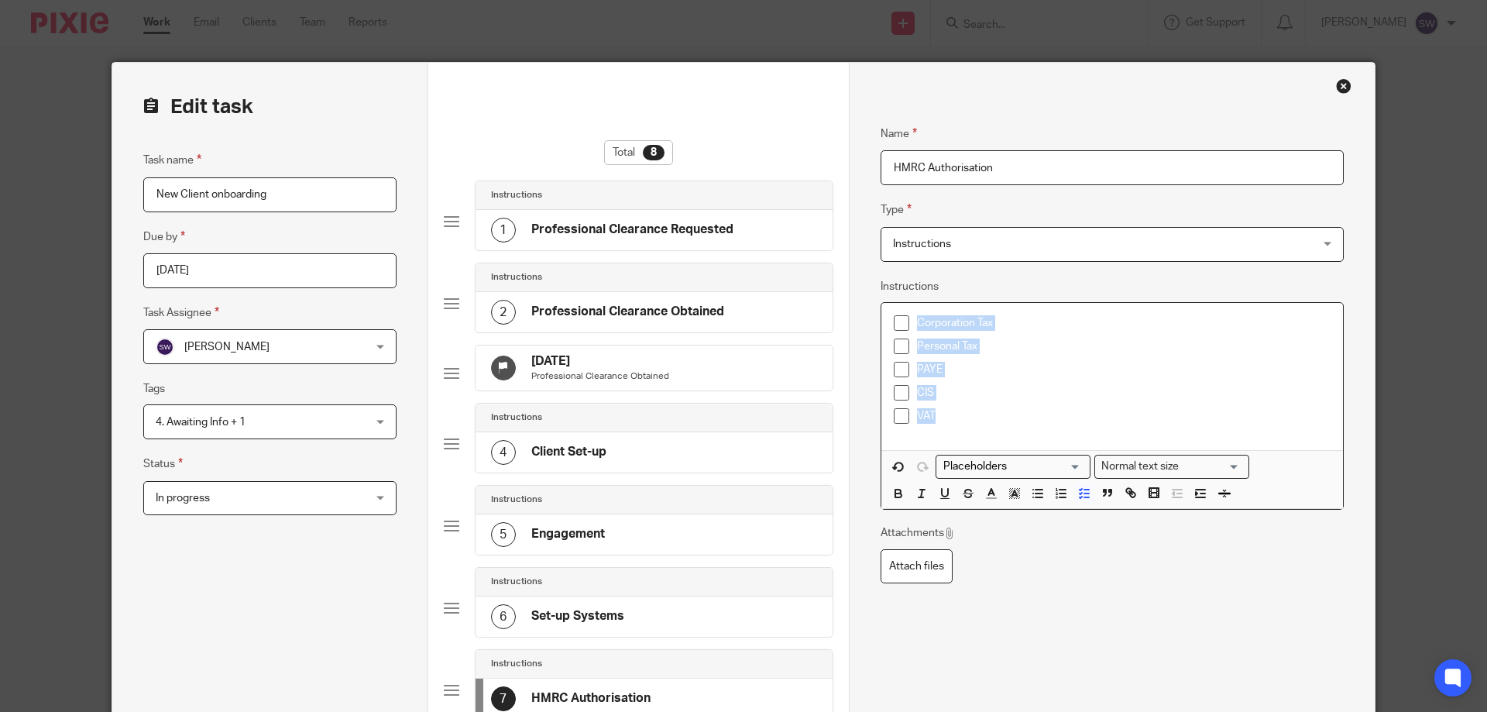
click at [956, 413] on ul "Corporation Tax Personal Tax PAYE CIS VAT" at bounding box center [1112, 373] width 437 height 116
copy ul "Corporation Tax Personal Tax PAYE CIS VAT"
click at [949, 411] on p "VAT" at bounding box center [1124, 415] width 414 height 15
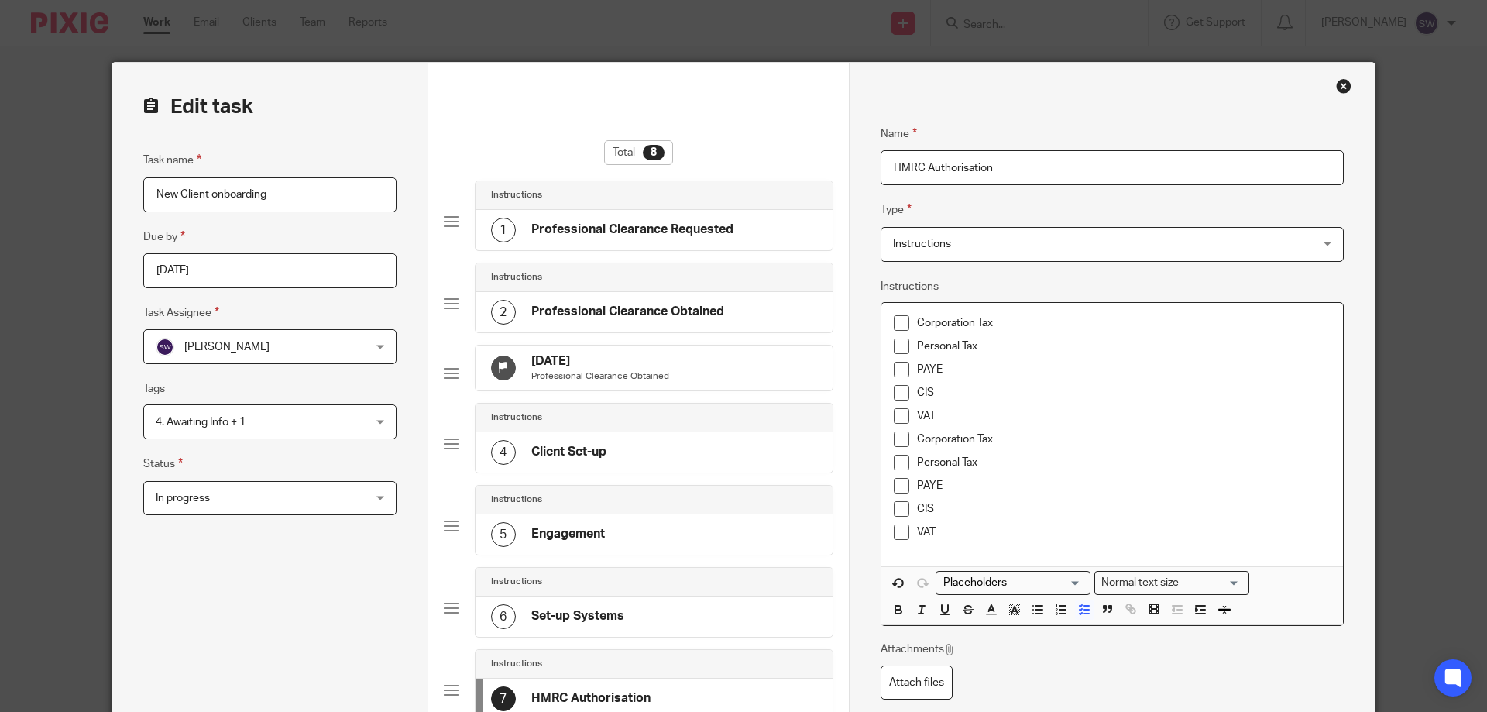
click at [947, 421] on p "VAT" at bounding box center [1124, 415] width 414 height 15
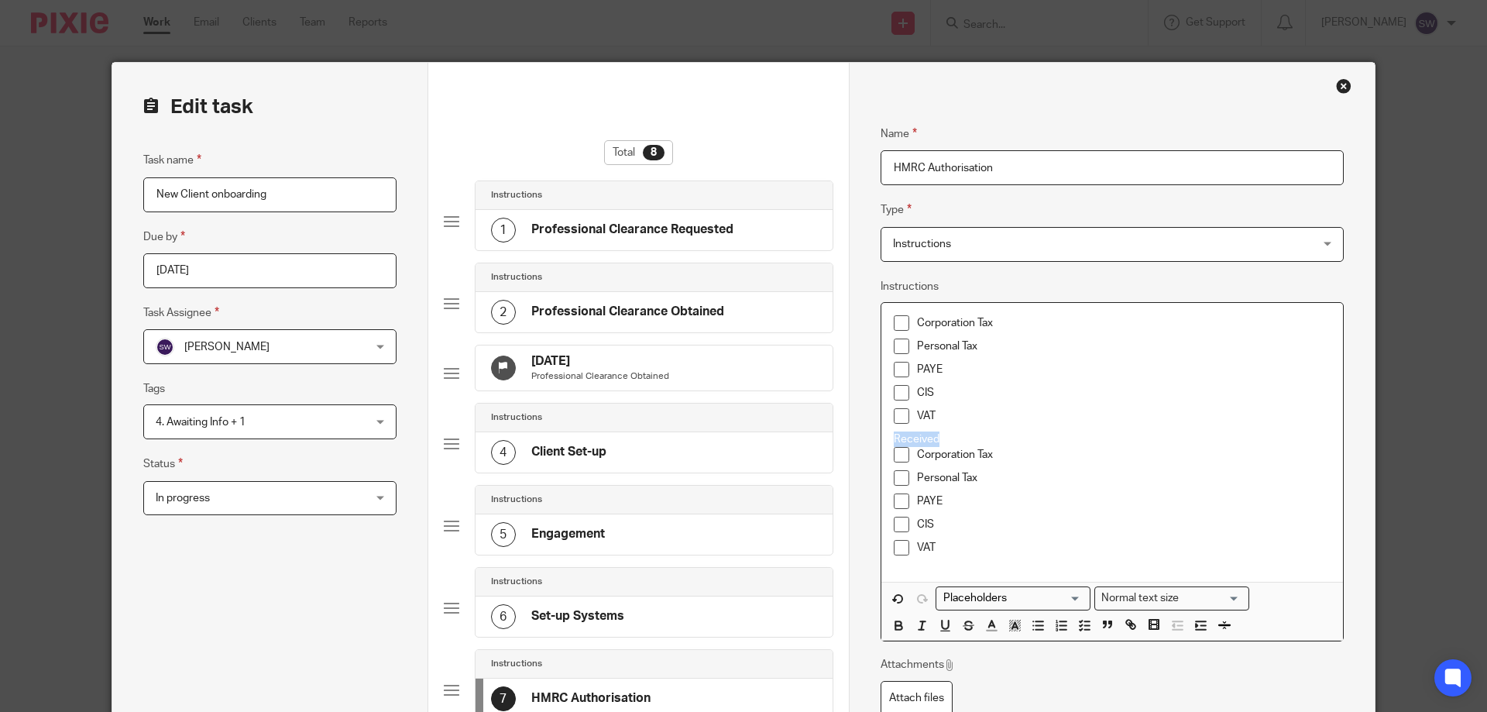
drag, startPoint x: 943, startPoint y: 436, endPoint x: 872, endPoint y: 435, distance: 70.5
click at [872, 435] on div "Name Professional Clearance Requested Type Instructions Instructions Instructio…" at bounding box center [1112, 548] width 526 height 971
drag, startPoint x: 939, startPoint y: 623, endPoint x: 918, endPoint y: 629, distance: 21.8
click at [938, 623] on icon "button" at bounding box center [945, 625] width 14 height 14
click at [892, 626] on icon "button" at bounding box center [899, 625] width 14 height 14
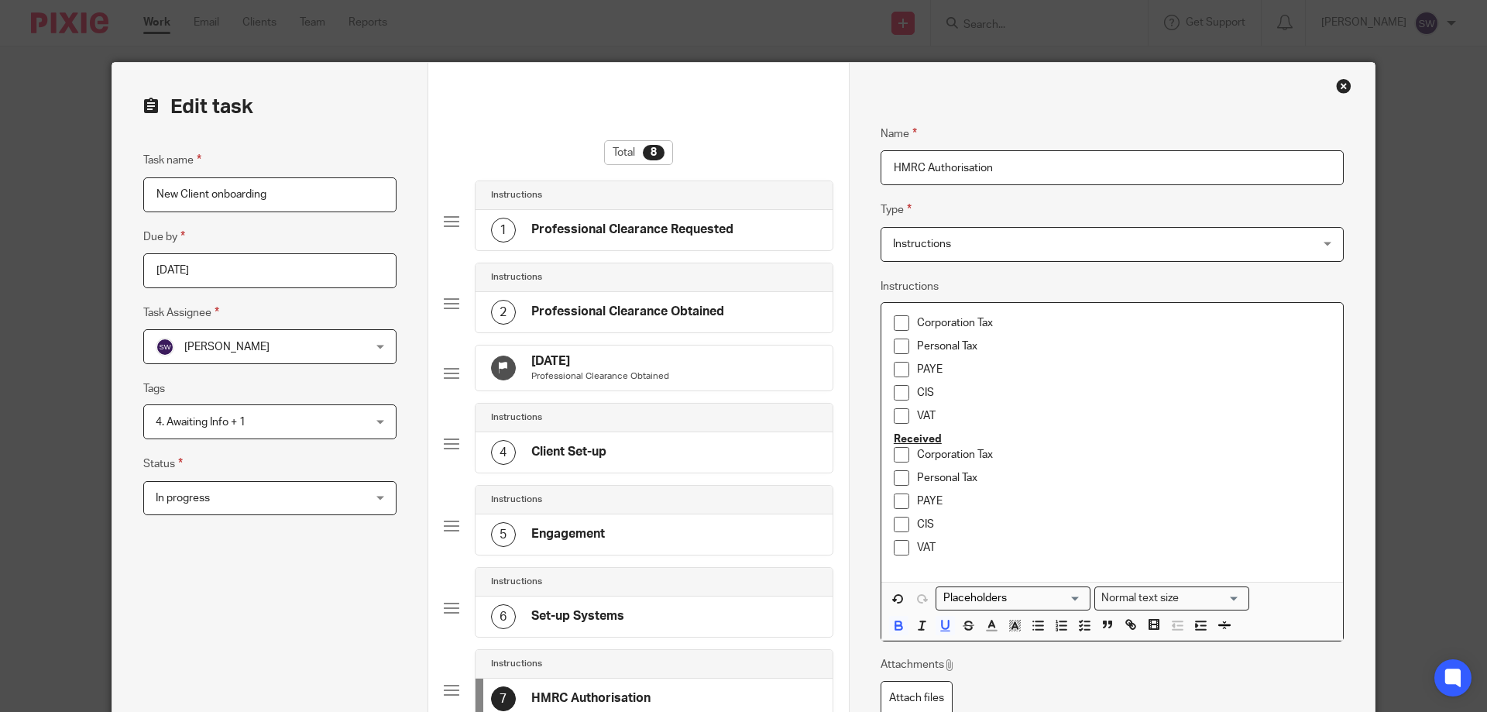
click at [917, 319] on p "Corporation Tax" at bounding box center [1124, 322] width 414 height 15
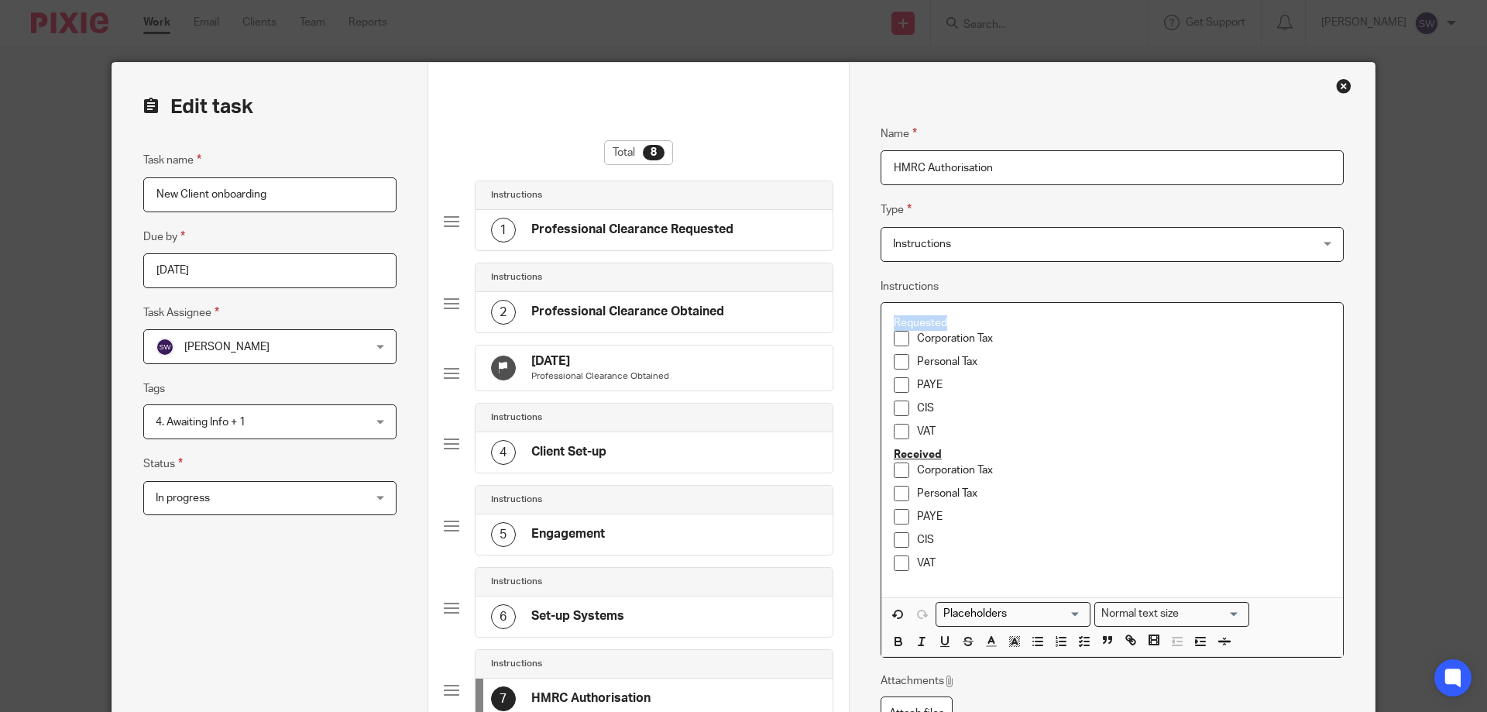
drag, startPoint x: 952, startPoint y: 322, endPoint x: 938, endPoint y: 399, distance: 77.9
click at [894, 318] on p "Requested" at bounding box center [1112, 322] width 437 height 15
drag, startPoint x: 943, startPoint y: 635, endPoint x: 929, endPoint y: 637, distance: 14.9
click at [941, 633] on button "button" at bounding box center [945, 640] width 19 height 19
click at [892, 639] on icon "button" at bounding box center [899, 641] width 14 height 14
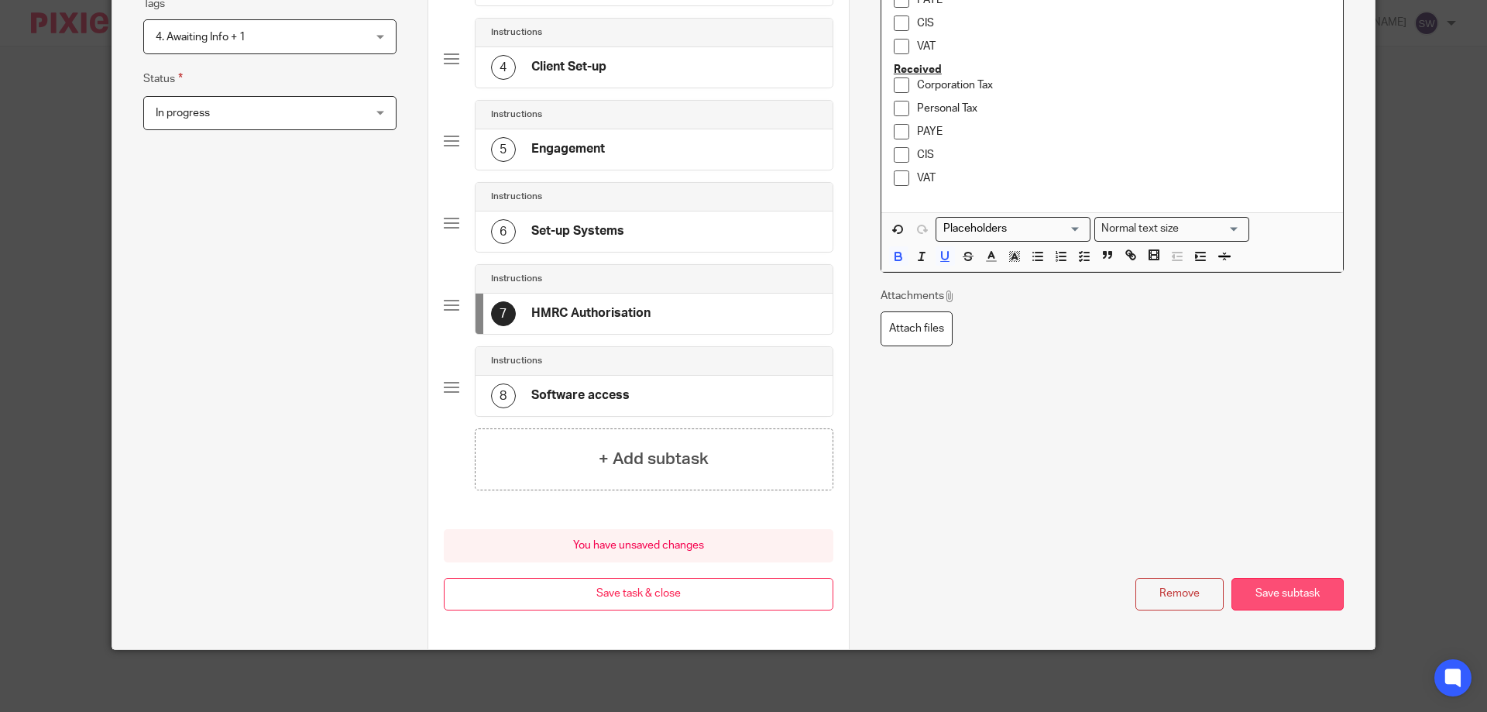
click at [1318, 599] on button "Save subtask" at bounding box center [1288, 594] width 112 height 33
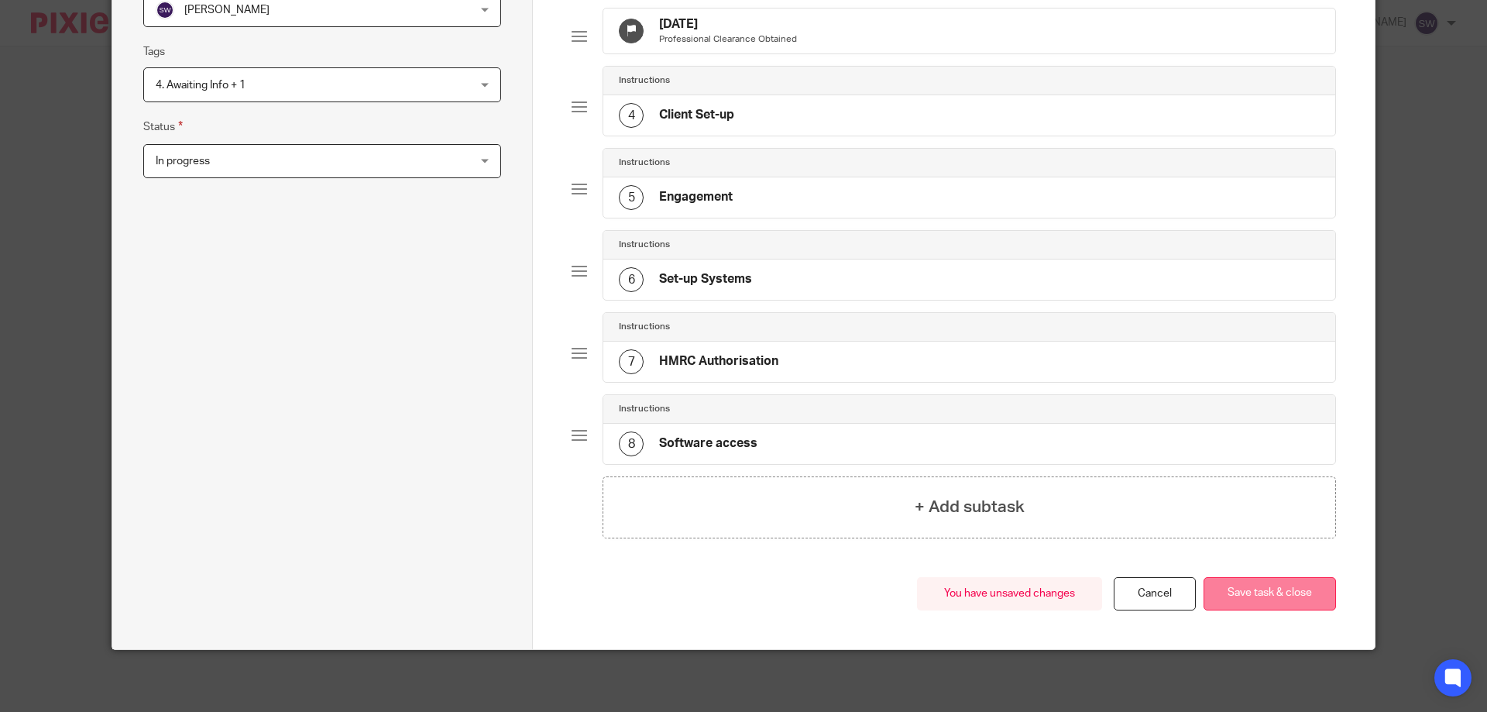
scroll to position [349, 0]
click at [1256, 601] on button "Save task & close" at bounding box center [1270, 593] width 132 height 33
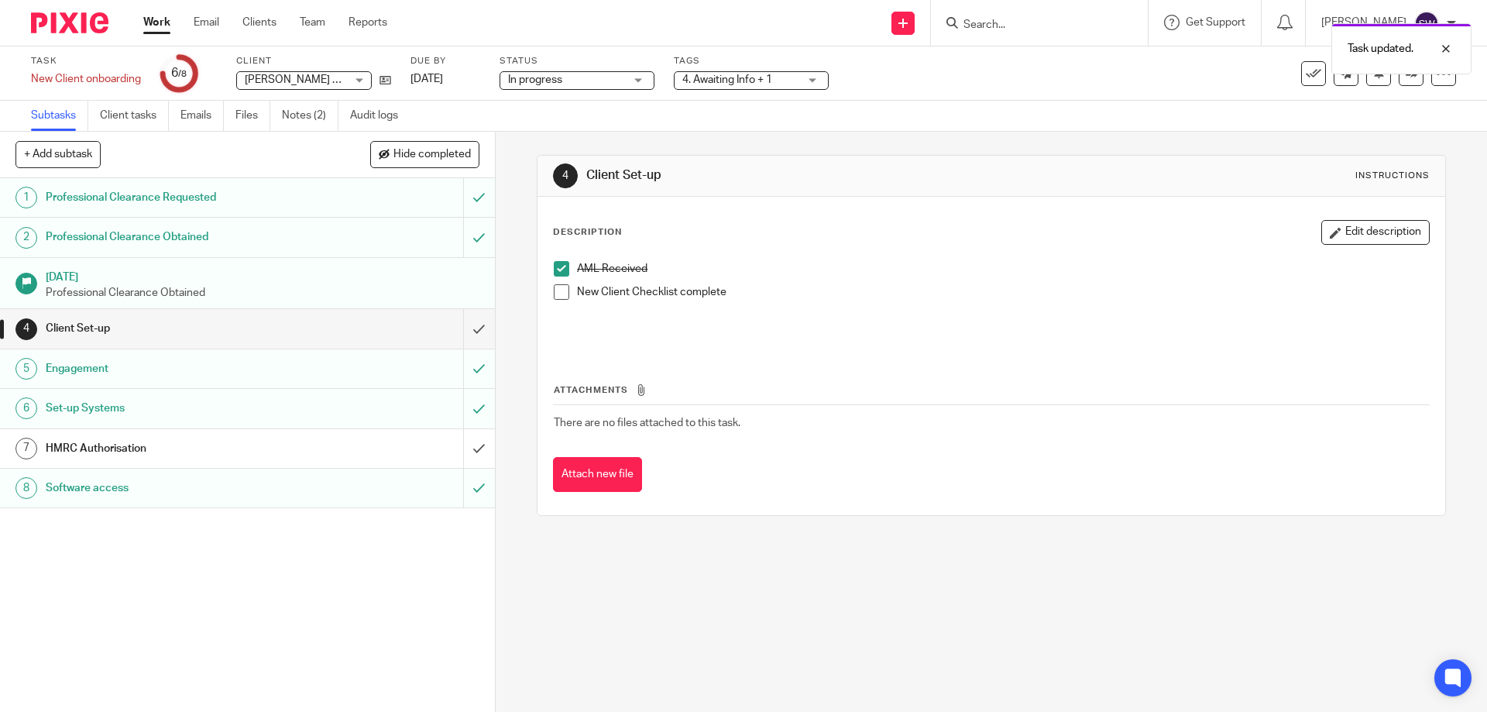
click at [238, 446] on h1 "HMRC Authorisation" at bounding box center [180, 448] width 268 height 23
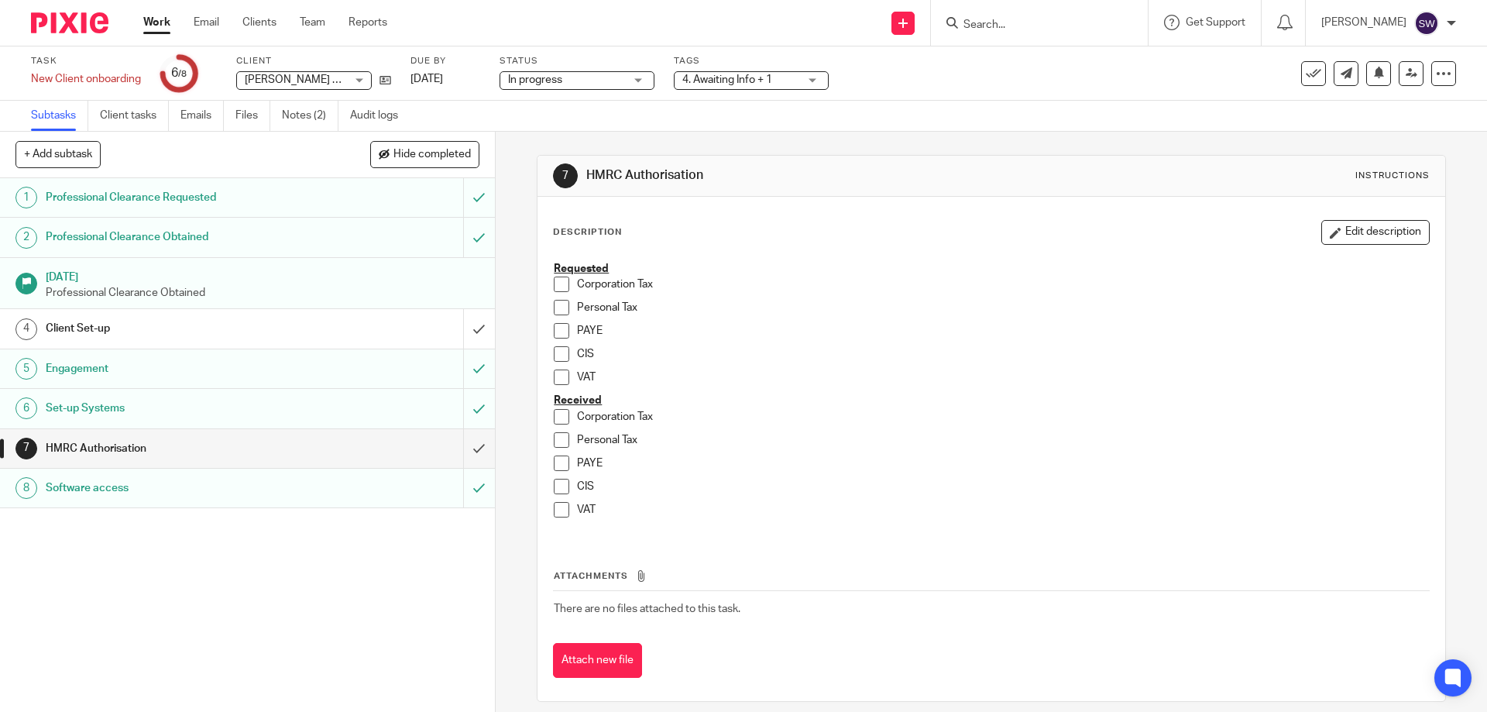
click at [554, 282] on span at bounding box center [561, 284] width 15 height 15
click at [556, 415] on span at bounding box center [561, 416] width 15 height 15
click at [184, 322] on h1 "Client Set-up" at bounding box center [180, 328] width 268 height 23
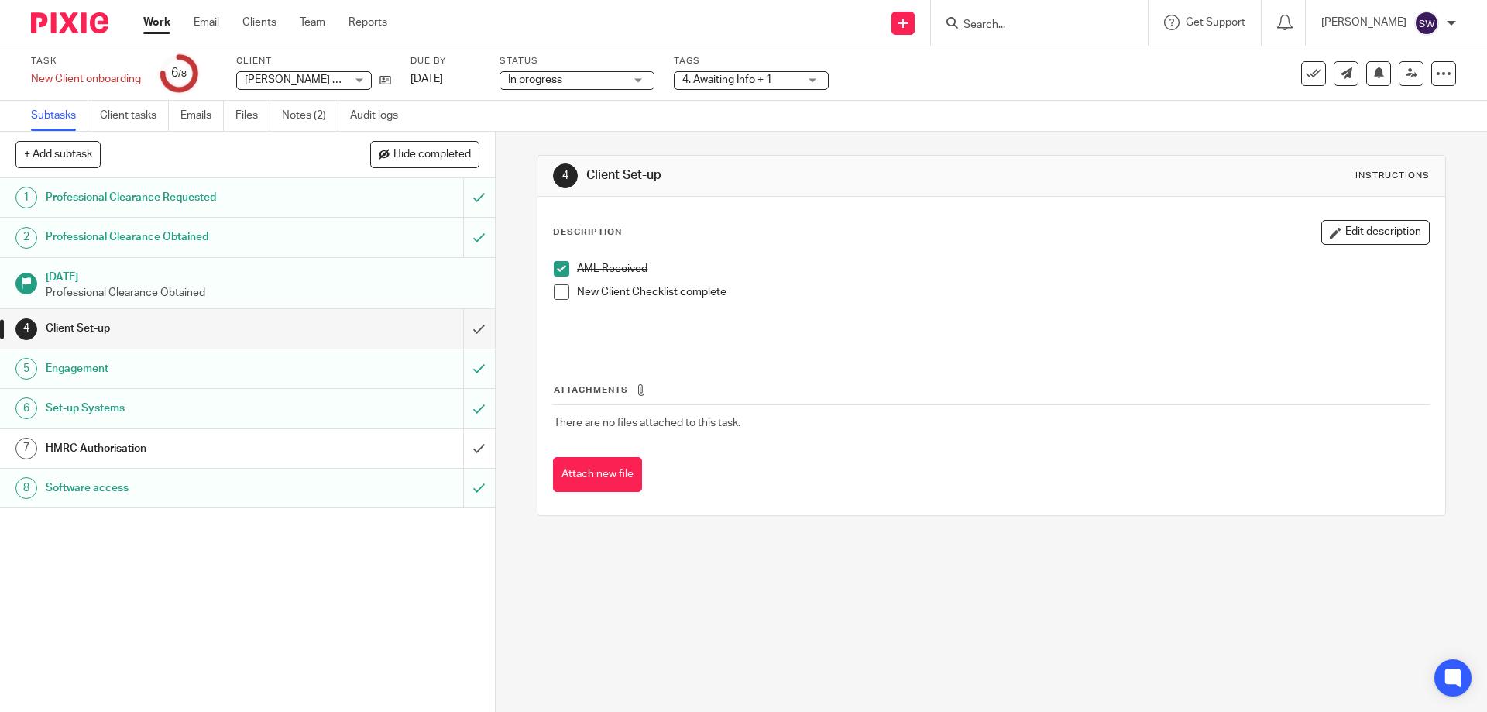
click at [206, 445] on h1 "HMRC Authorisation" at bounding box center [180, 448] width 268 height 23
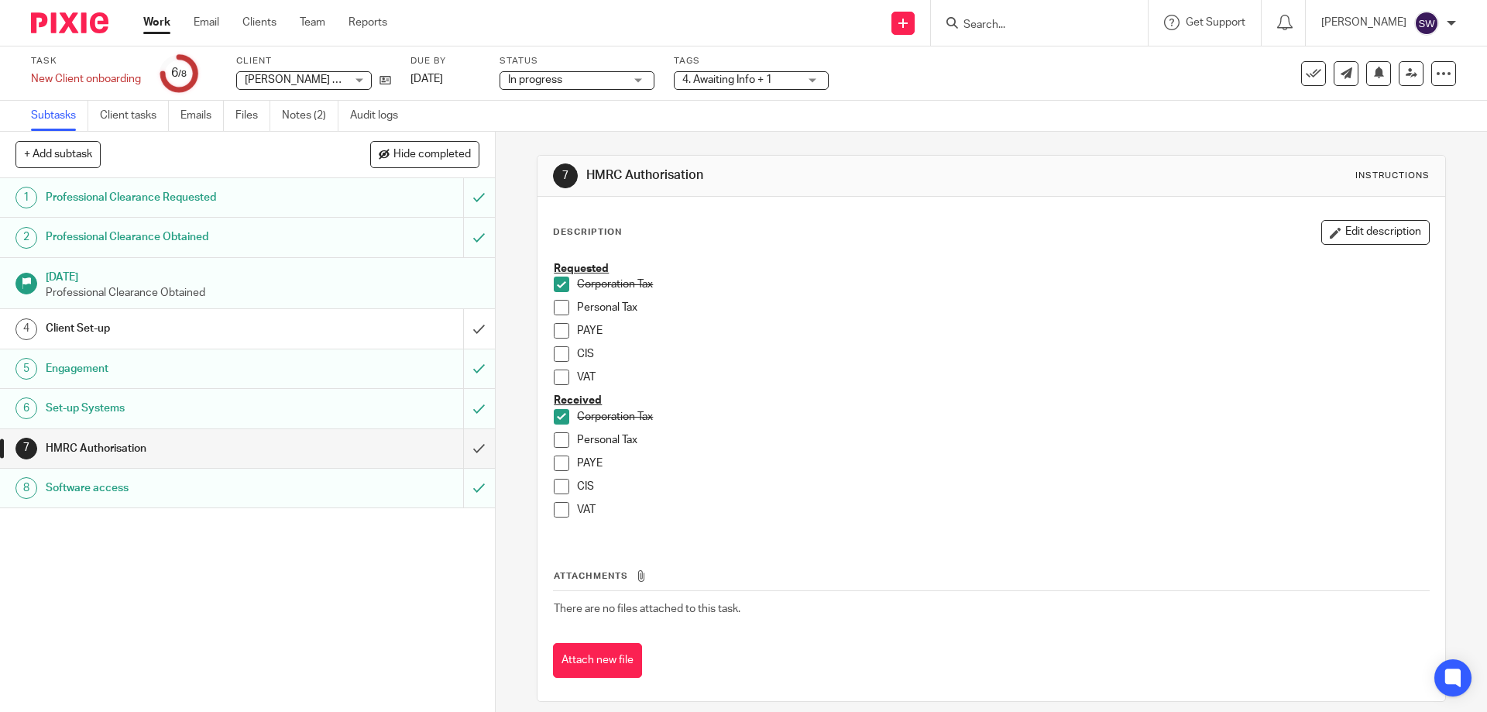
click at [157, 22] on link "Work" at bounding box center [156, 22] width 27 height 15
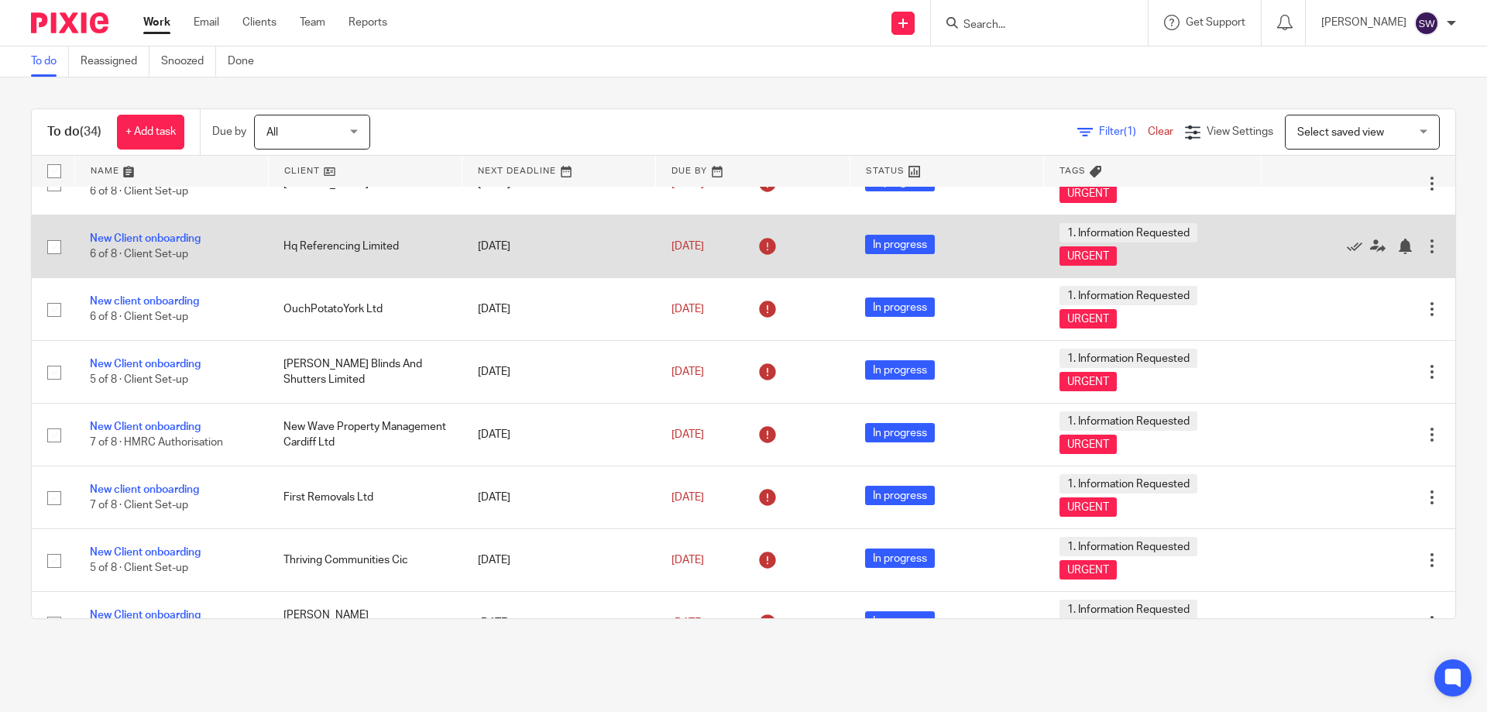
scroll to position [697, 0]
